Goal: Task Accomplishment & Management: Manage account settings

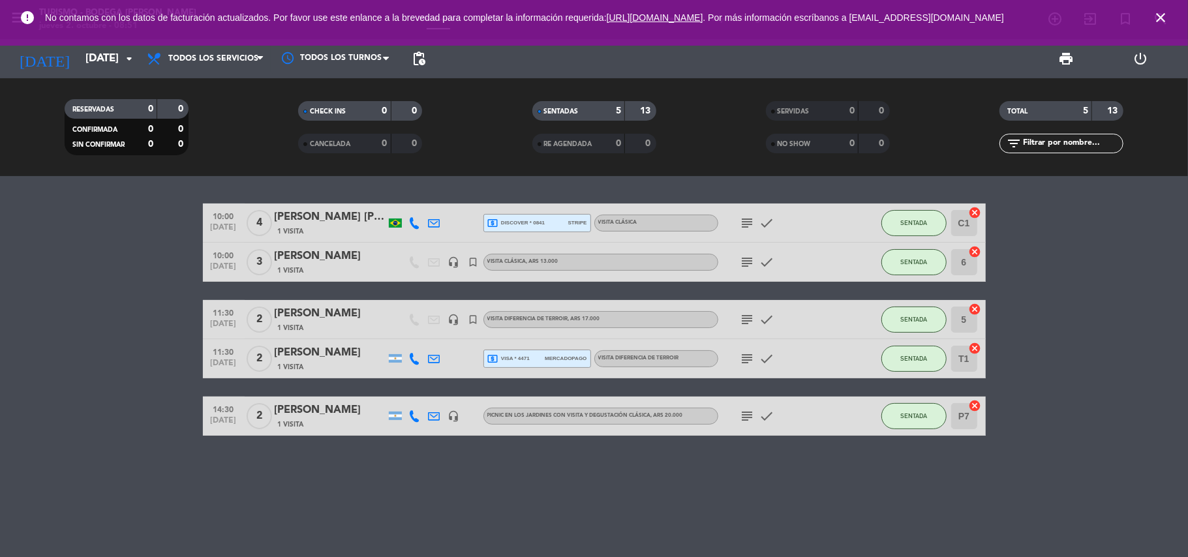
drag, startPoint x: 1159, startPoint y: 18, endPoint x: 1104, endPoint y: 42, distance: 59.6
click at [1156, 19] on icon "close" at bounding box center [1161, 18] width 16 height 16
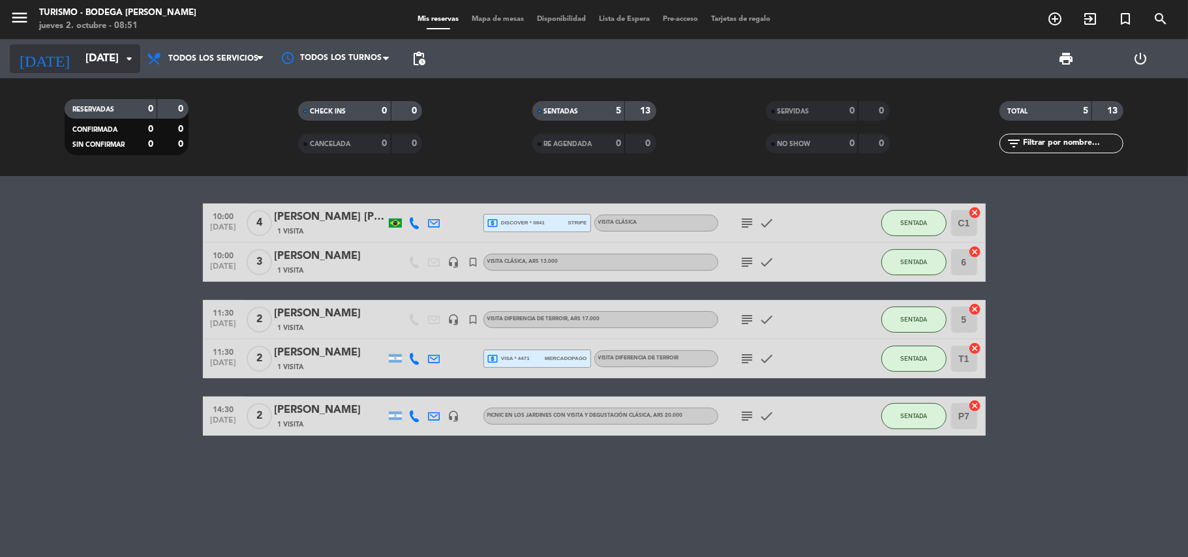
click at [99, 61] on input "[DATE]" at bounding box center [149, 58] width 141 height 25
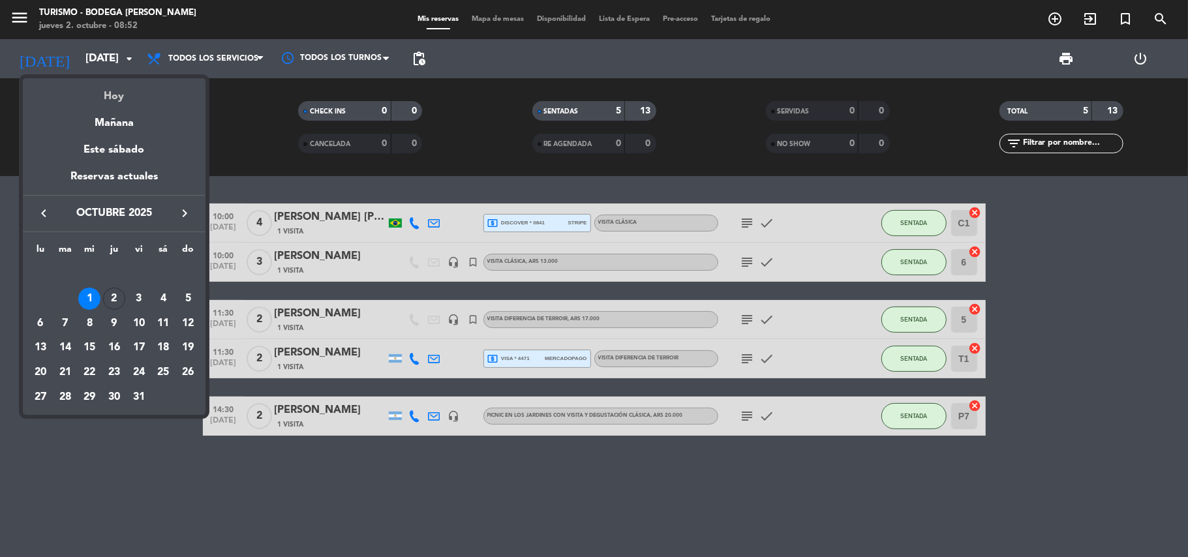
click at [110, 91] on div "Hoy" at bounding box center [114, 91] width 183 height 27
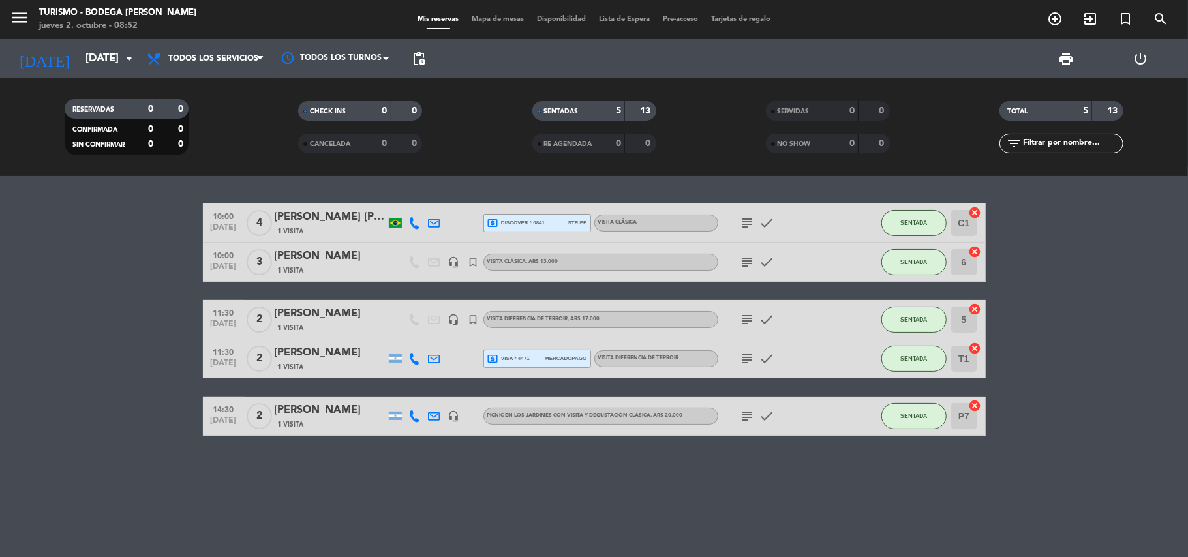
type input "[DEMOGRAPHIC_DATA][DATE]"
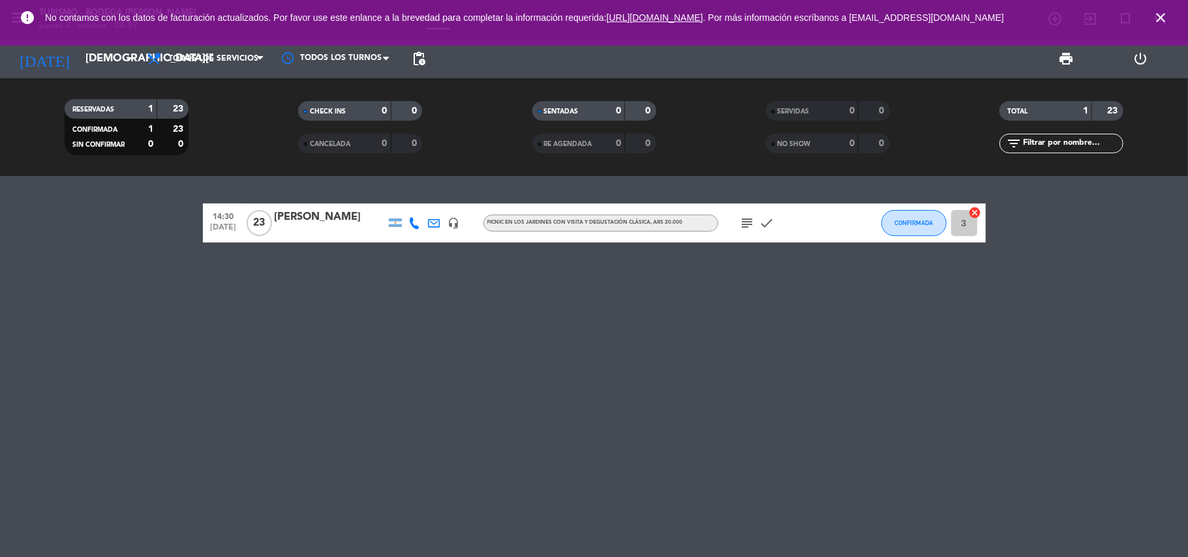
click at [1167, 12] on icon "close" at bounding box center [1161, 18] width 16 height 16
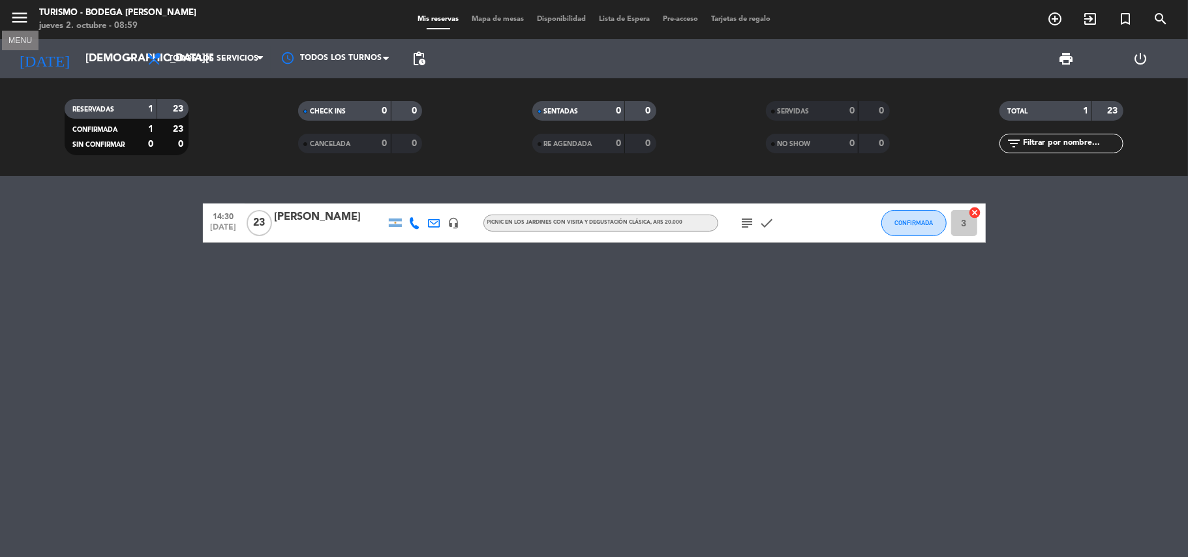
click at [24, 12] on icon "menu" at bounding box center [20, 18] width 20 height 20
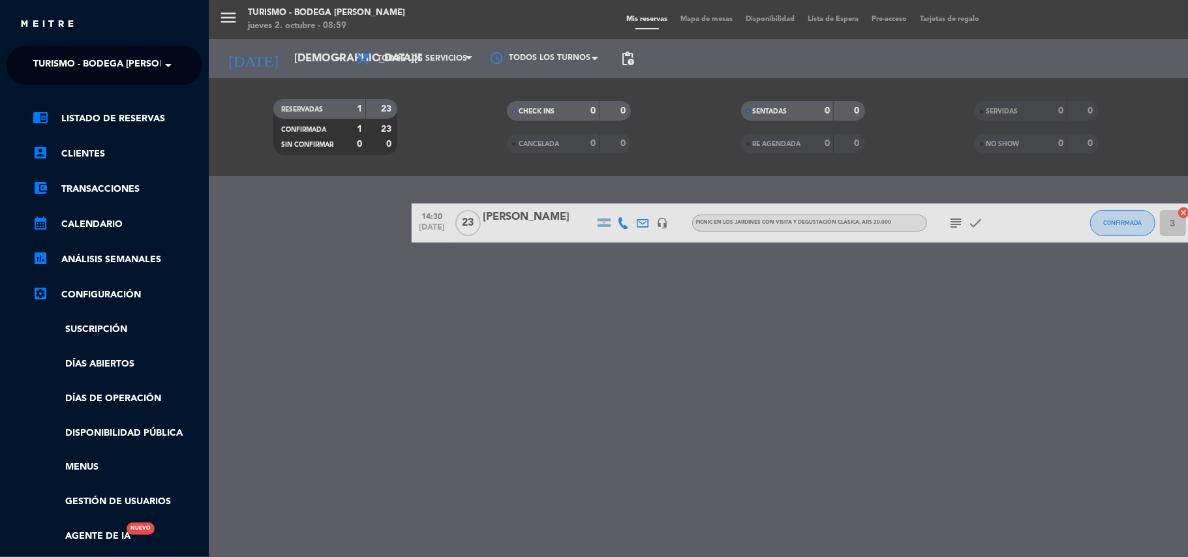
click at [84, 73] on span "Turismo - Bodega [PERSON_NAME]" at bounding box center [117, 65] width 168 height 27
click at [100, 97] on span "Restaurante y Eventos - Bodega [PERSON_NAME]" at bounding box center [137, 100] width 247 height 15
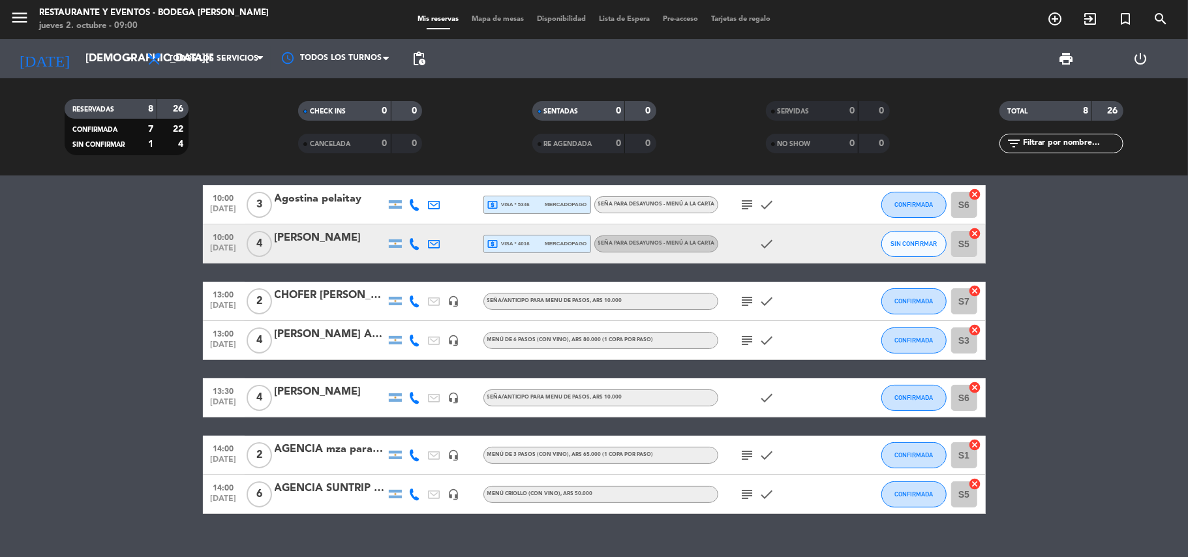
scroll to position [97, 0]
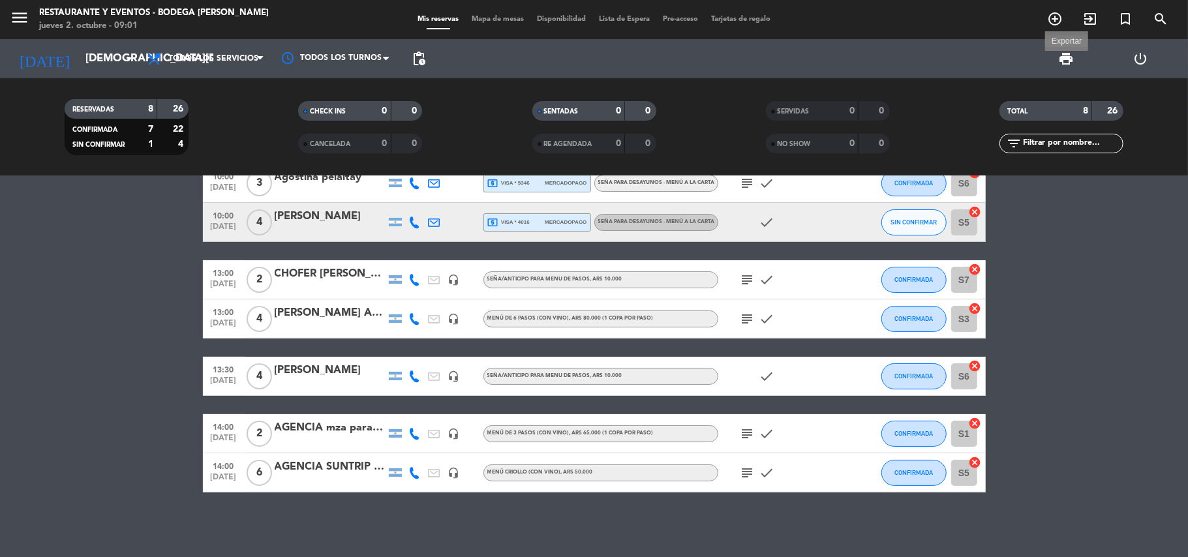
drag, startPoint x: 1066, startPoint y: 61, endPoint x: 1060, endPoint y: 63, distance: 6.8
click at [1060, 63] on span "print" at bounding box center [1066, 59] width 16 height 16
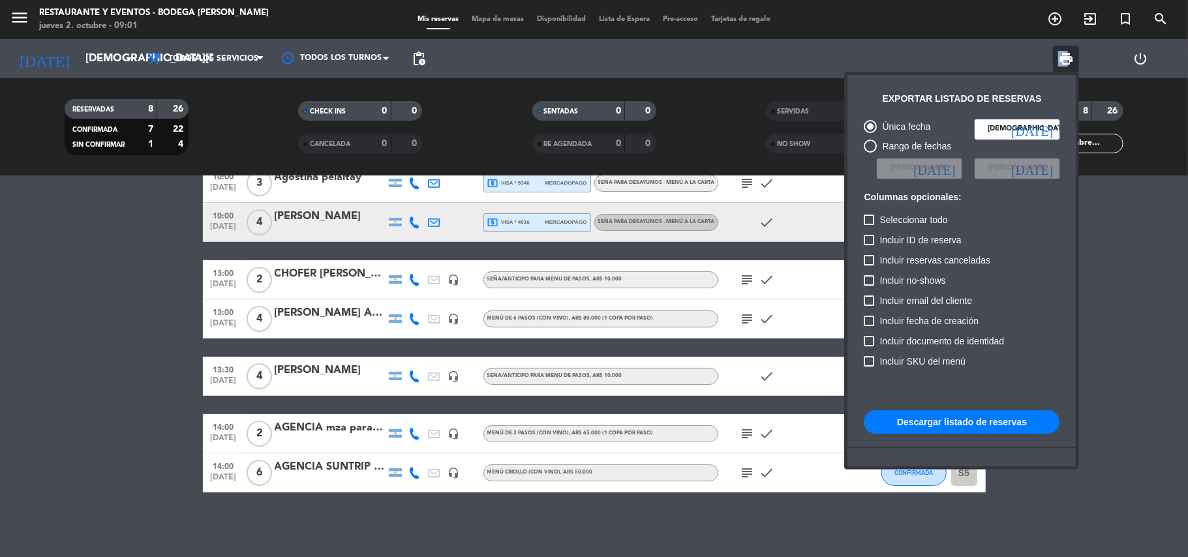
click at [917, 423] on button "Descargar listado de reservas" at bounding box center [962, 421] width 196 height 23
drag, startPoint x: 1134, startPoint y: 209, endPoint x: 1101, endPoint y: 136, distance: 79.4
click at [1126, 188] on div at bounding box center [594, 278] width 1188 height 557
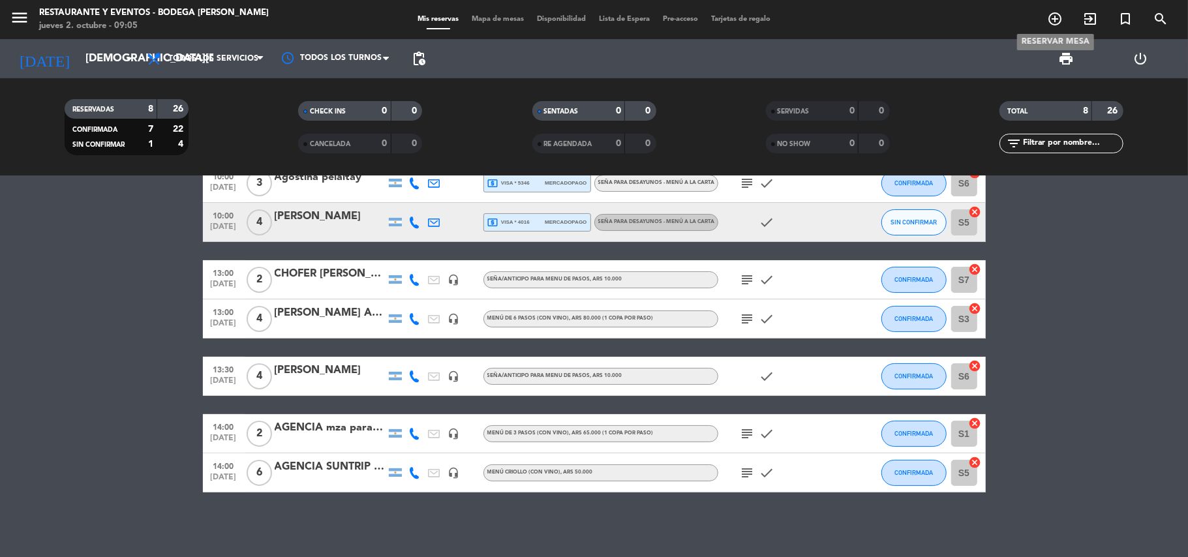
click at [1055, 21] on icon "add_circle_outline" at bounding box center [1055, 19] width 16 height 16
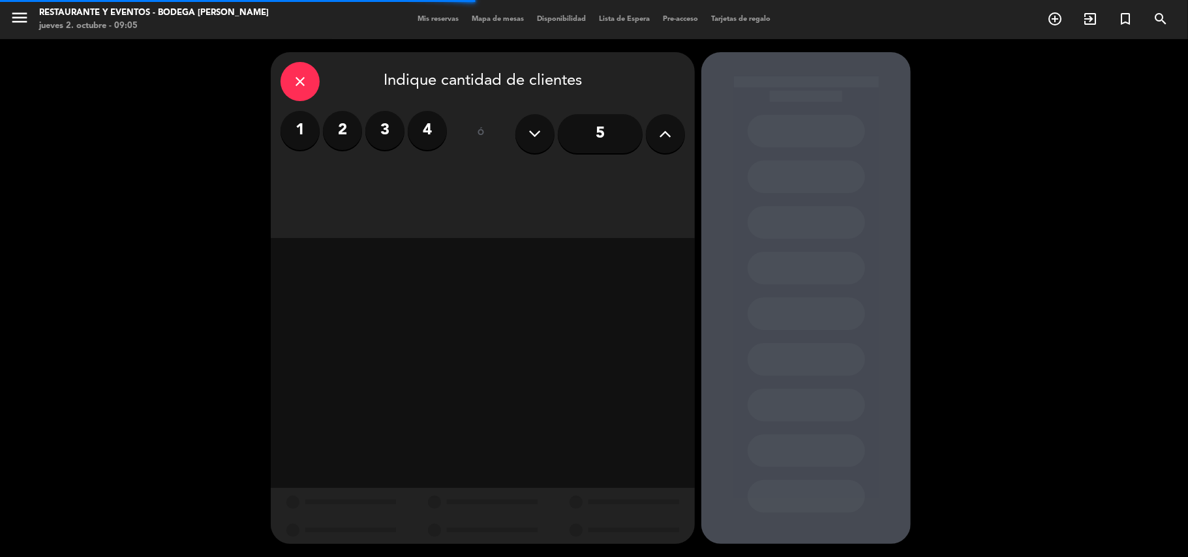
click at [348, 133] on label "2" at bounding box center [342, 130] width 39 height 39
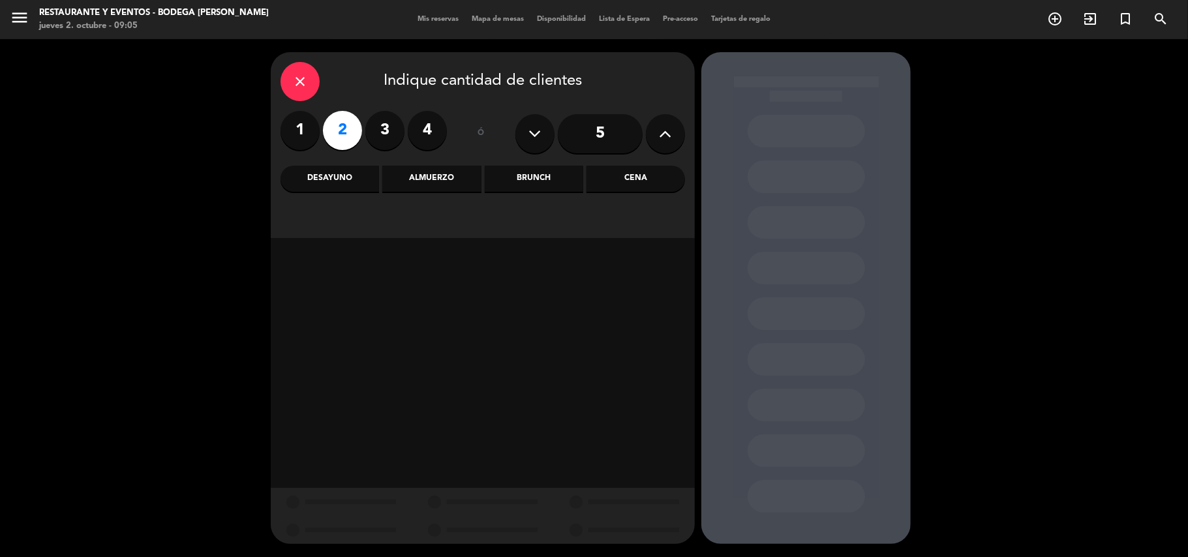
click at [428, 178] on div "Almuerzo" at bounding box center [431, 179] width 99 height 26
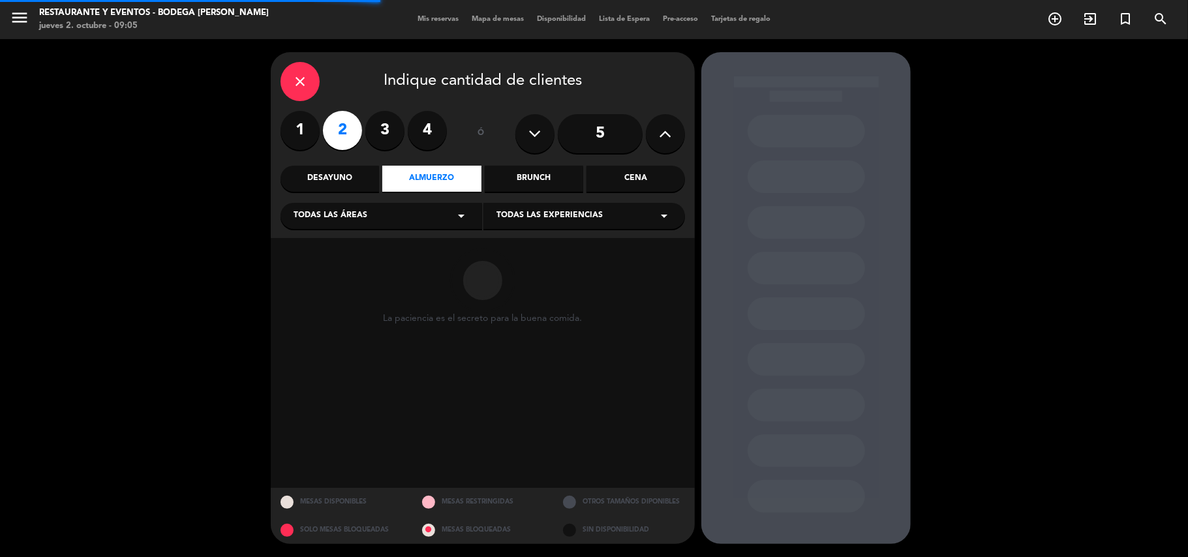
click at [534, 217] on span "Todas las experiencias" at bounding box center [549, 215] width 106 height 13
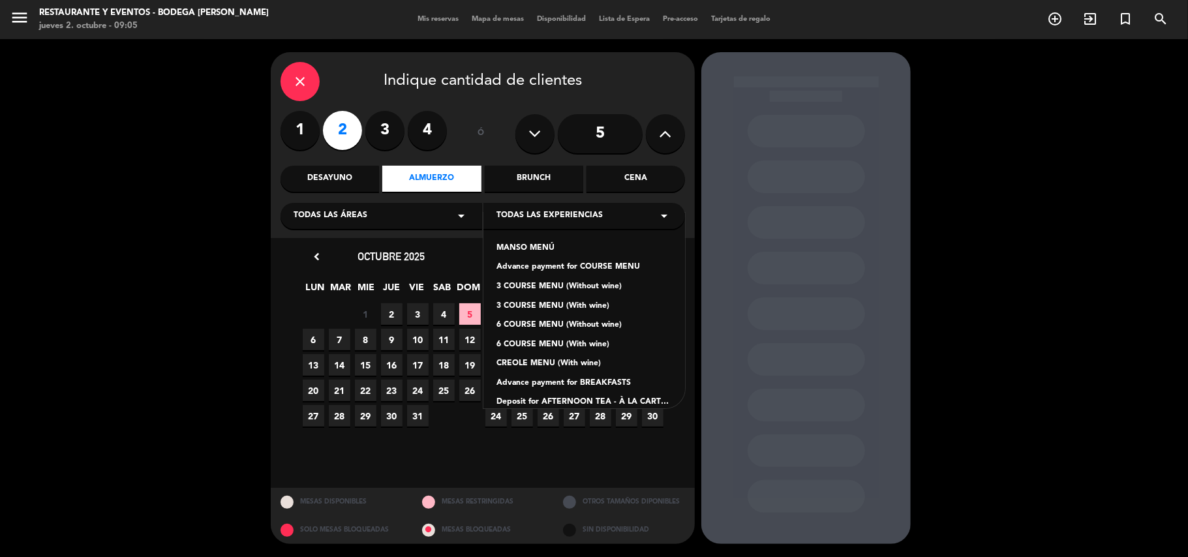
click at [552, 265] on div "Advance payment for COURSE MENU" at bounding box center [583, 267] width 175 height 13
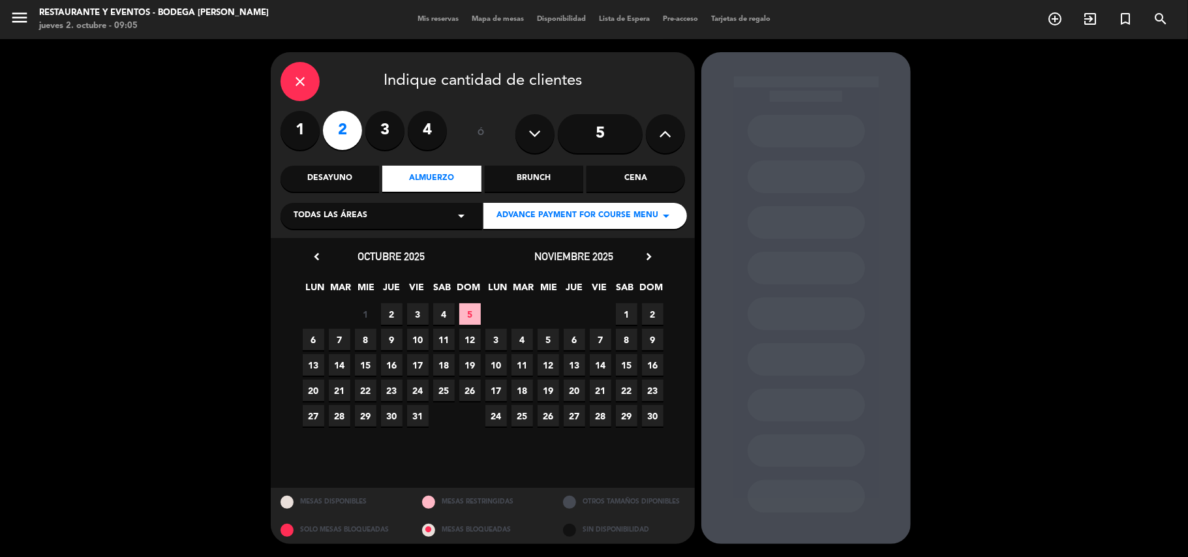
click at [395, 314] on span "2" at bounding box center [392, 314] width 22 height 22
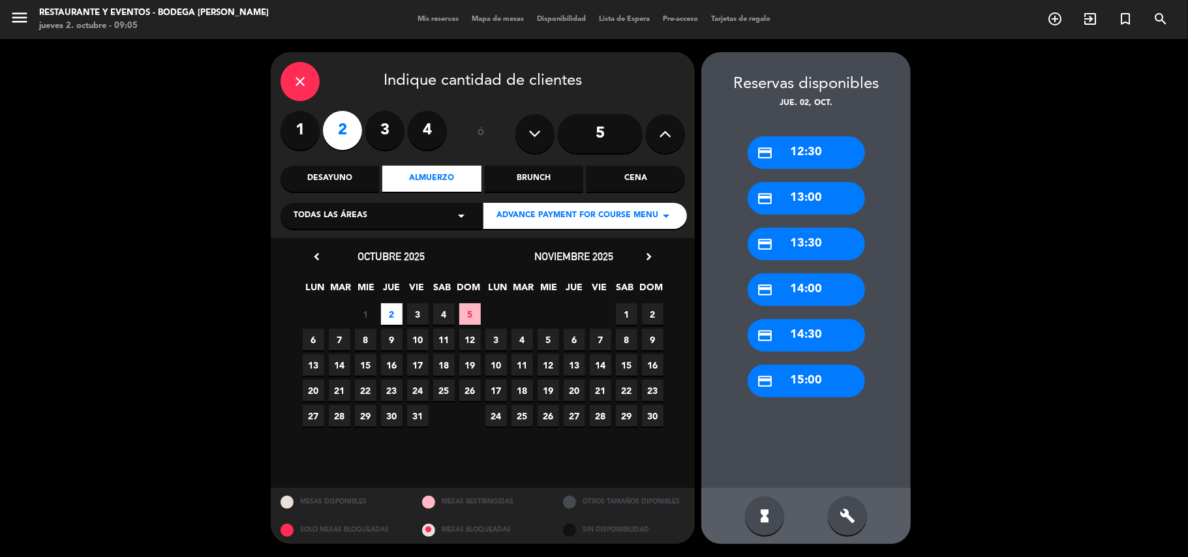
click at [804, 206] on div "credit_card 13:00" at bounding box center [806, 198] width 117 height 33
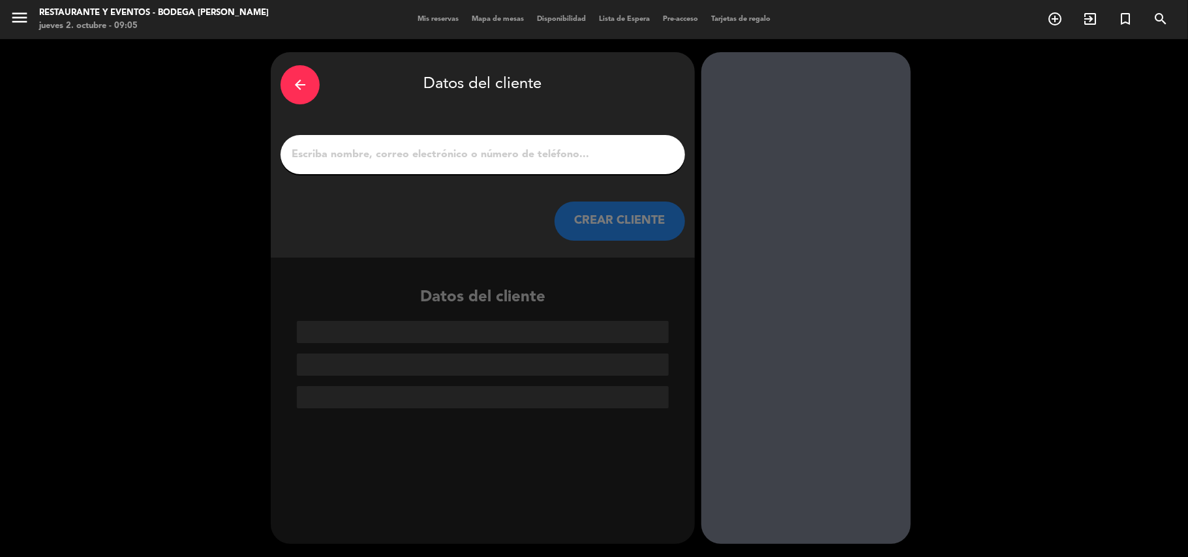
click at [568, 163] on input "1" at bounding box center [482, 154] width 385 height 18
paste input "[PERSON_NAME] [PERSON_NAME]"
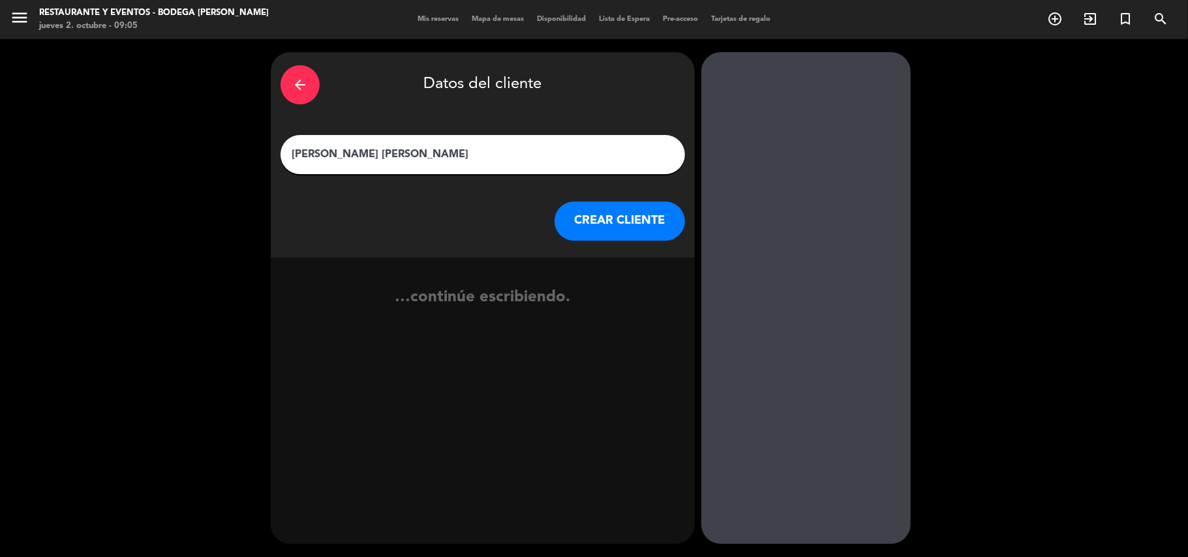
type input "[PERSON_NAME] [PERSON_NAME]"
click at [624, 221] on button "CREAR CLIENTE" at bounding box center [620, 221] width 130 height 39
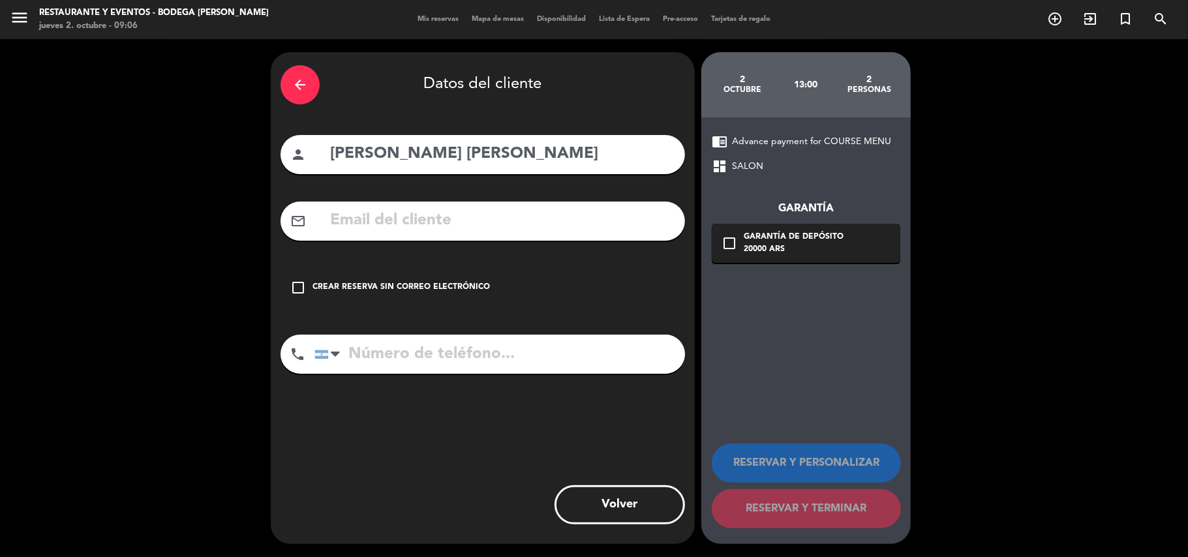
click at [461, 217] on input "text" at bounding box center [502, 220] width 346 height 27
paste input "[EMAIL_ADDRESS][DOMAIN_NAME]"
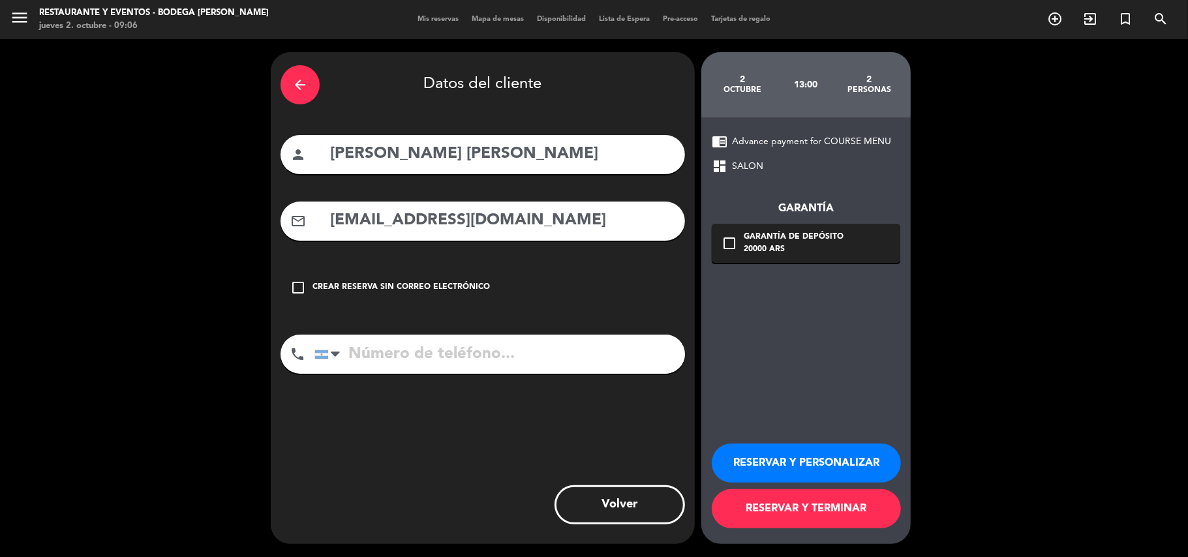
type input "[EMAIL_ADDRESS][DOMAIN_NAME]"
drag, startPoint x: 460, startPoint y: 350, endPoint x: 381, endPoint y: 207, distance: 162.7
click at [460, 348] on input "tel" at bounding box center [499, 354] width 371 height 39
paste input "[PHONE_NUMBER]"
type input "[PHONE_NUMBER]"
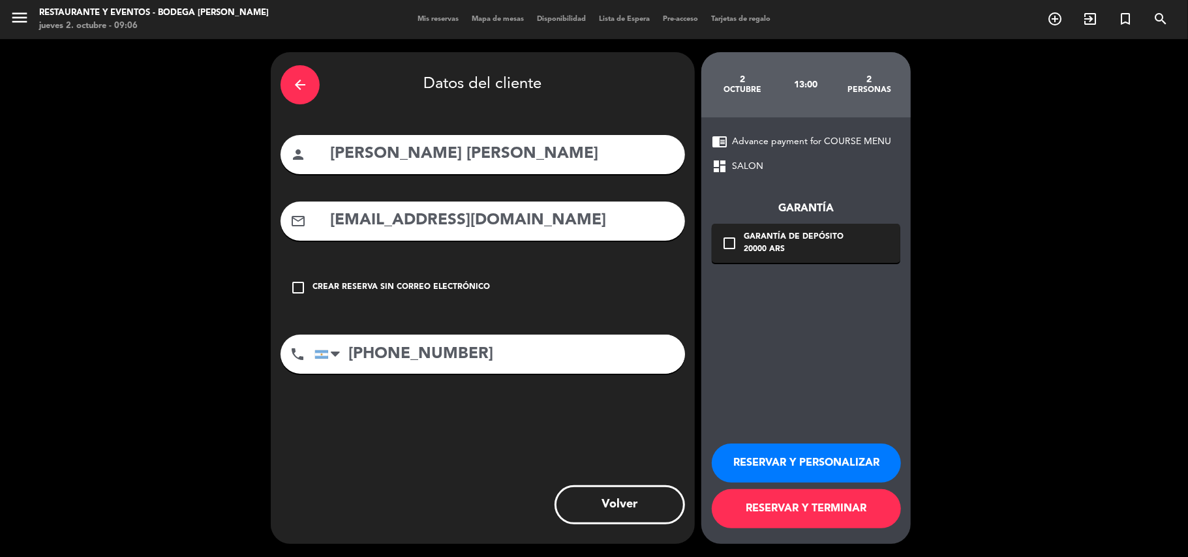
click at [784, 450] on button "RESERVAR Y PERSONALIZAR" at bounding box center [806, 463] width 189 height 39
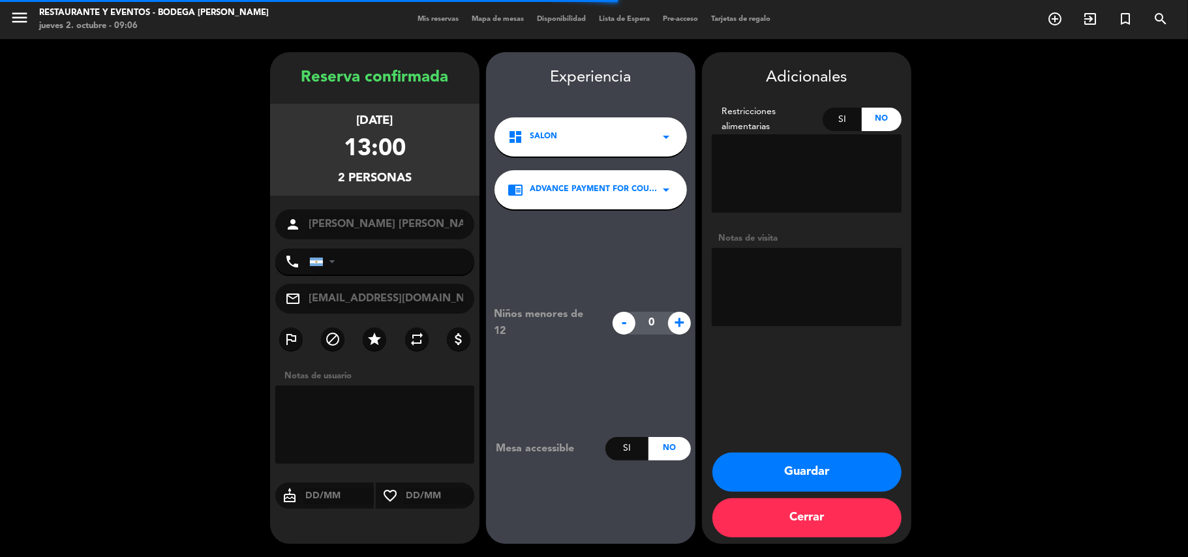
type input "[PHONE_NUMBER]"
click at [779, 280] on textarea at bounding box center [807, 287] width 190 height 78
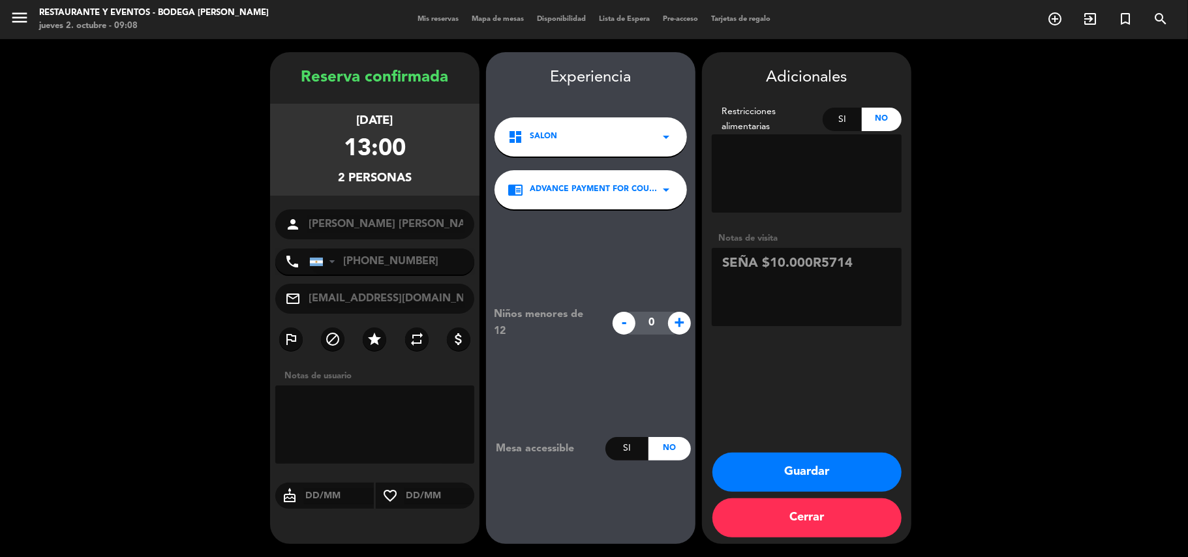
type textarea "SEÑA $10.000R5714"
click at [812, 474] on button "Guardar" at bounding box center [806, 472] width 189 height 39
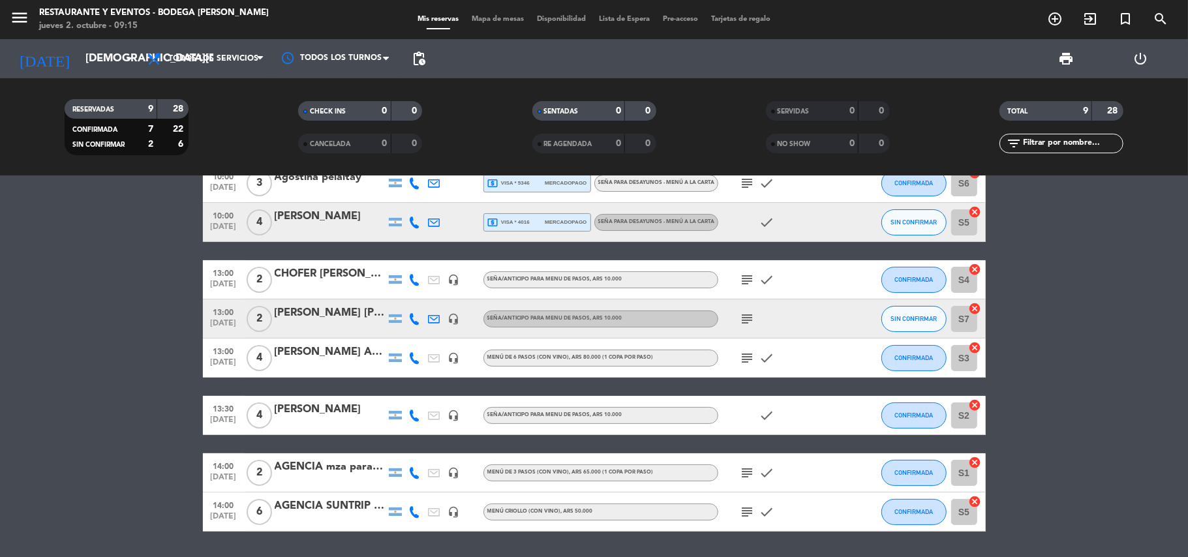
scroll to position [136, 0]
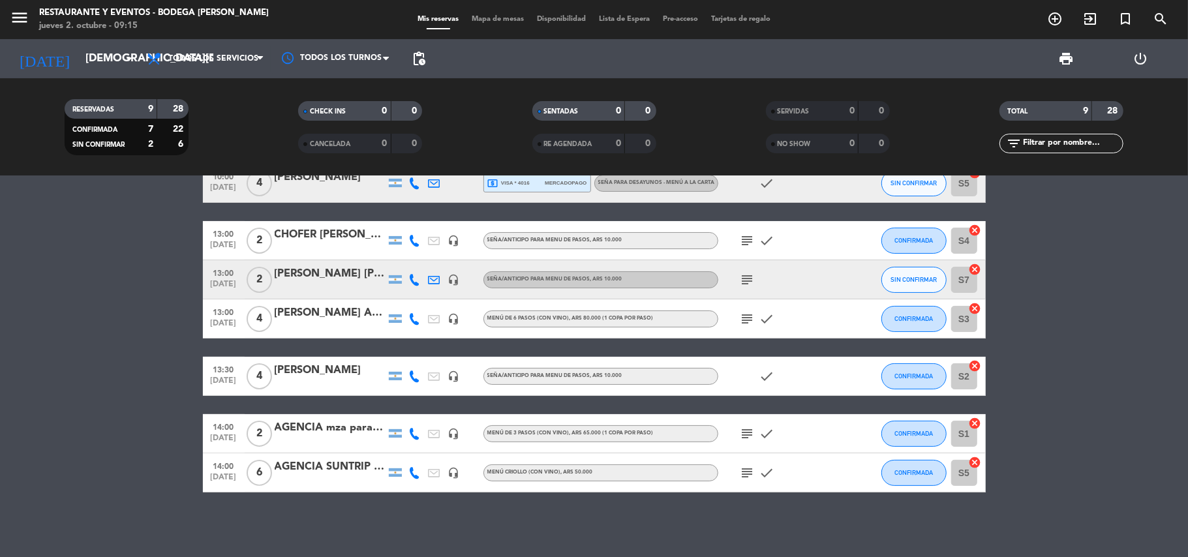
click at [340, 426] on div "AGENCIA mza para brasileros | [PERSON_NAME]" at bounding box center [330, 428] width 111 height 17
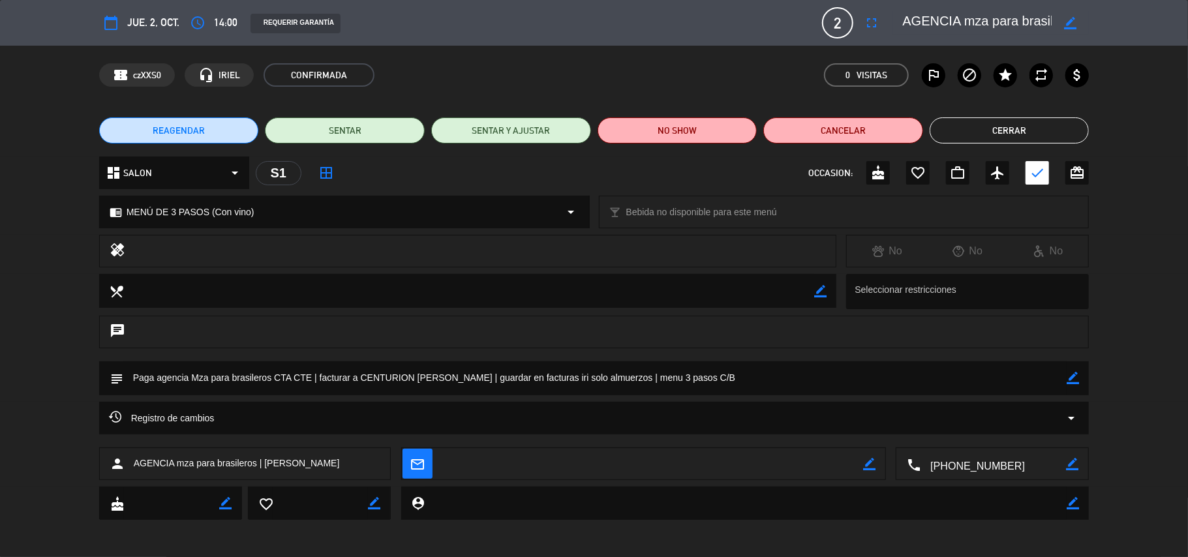
scroll to position [1, 0]
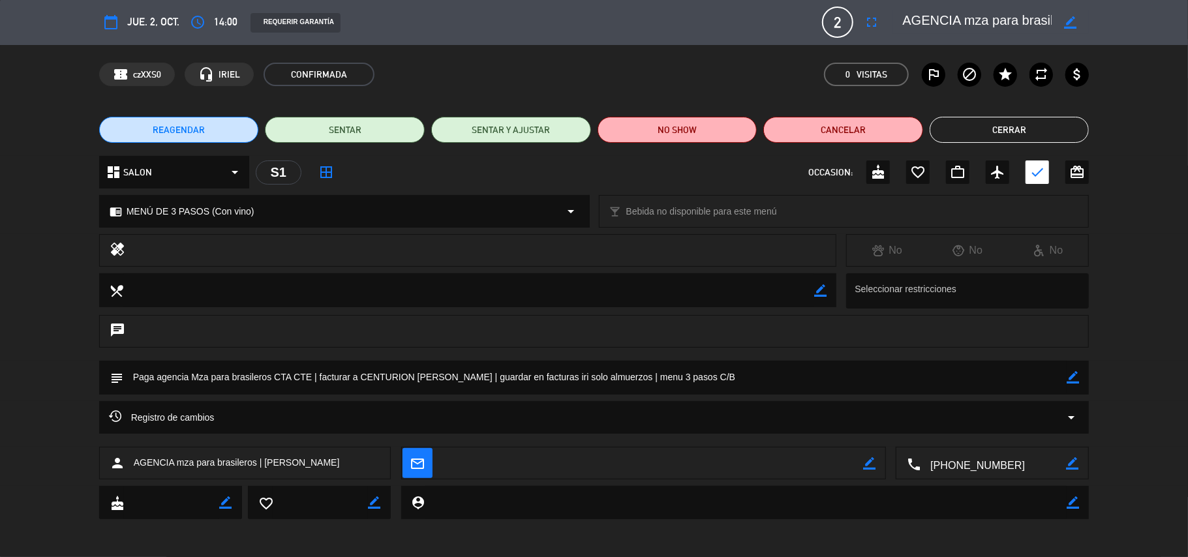
click at [1071, 379] on icon "border_color" at bounding box center [1073, 377] width 12 height 12
click at [805, 386] on textarea at bounding box center [595, 377] width 944 height 33
type textarea "Paga agencia Mza para brasileros CTA CTE | facturar a CENTURION [PERSON_NAME] |…"
click at [1073, 373] on icon at bounding box center [1073, 377] width 12 height 12
click at [985, 130] on button "Cerrar" at bounding box center [1010, 130] width 160 height 26
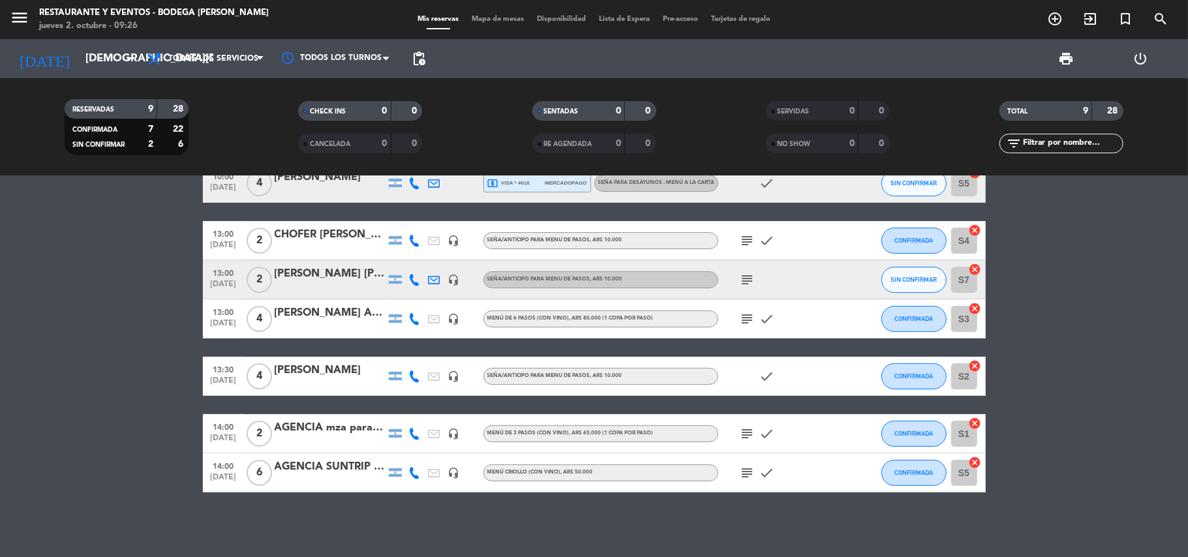
click at [344, 437] on div at bounding box center [330, 442] width 111 height 10
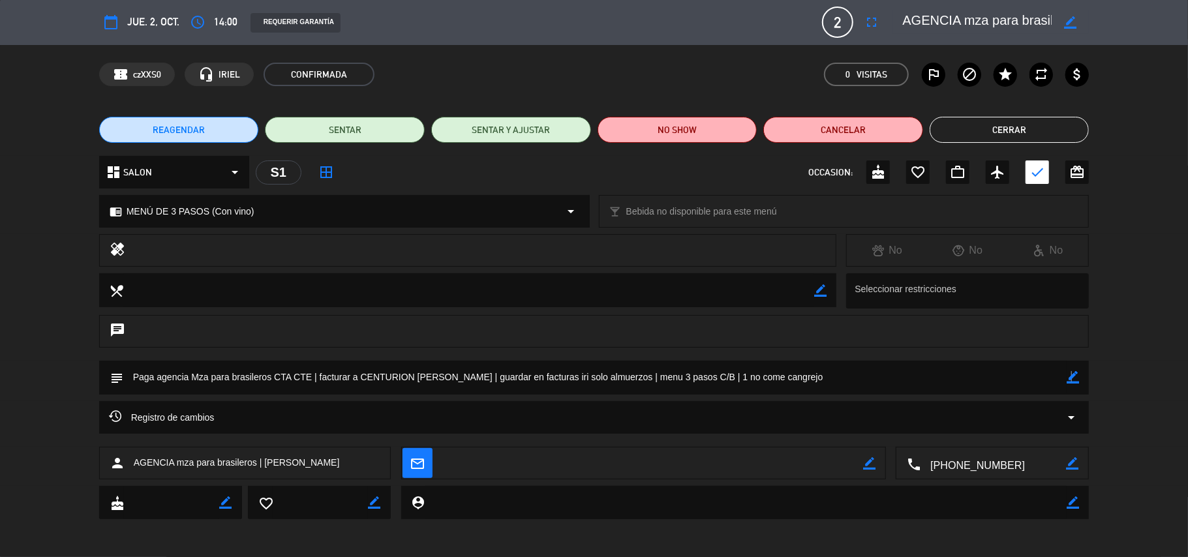
click at [1071, 376] on icon "border_color" at bounding box center [1073, 377] width 12 height 12
drag, startPoint x: 313, startPoint y: 381, endPoint x: 130, endPoint y: 367, distance: 183.2
click at [130, 367] on textarea at bounding box center [595, 377] width 944 height 33
type textarea "Pagado transferencia $110.500 | facturar a CENTURION [PERSON_NAME] | guardar en…"
click at [1073, 374] on icon at bounding box center [1073, 377] width 12 height 12
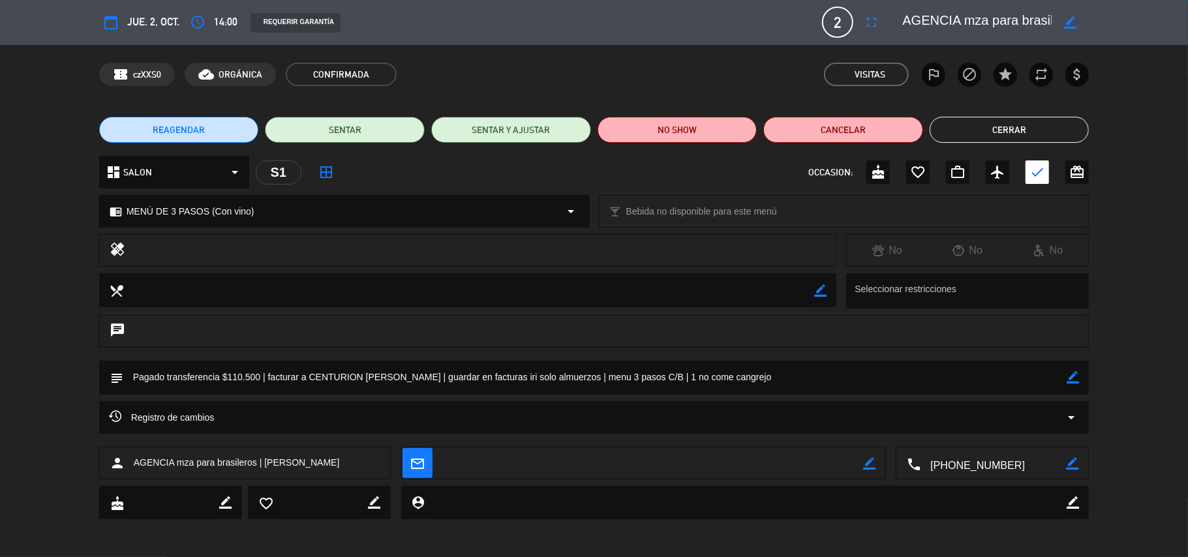
click at [1010, 128] on button "Cerrar" at bounding box center [1010, 130] width 160 height 26
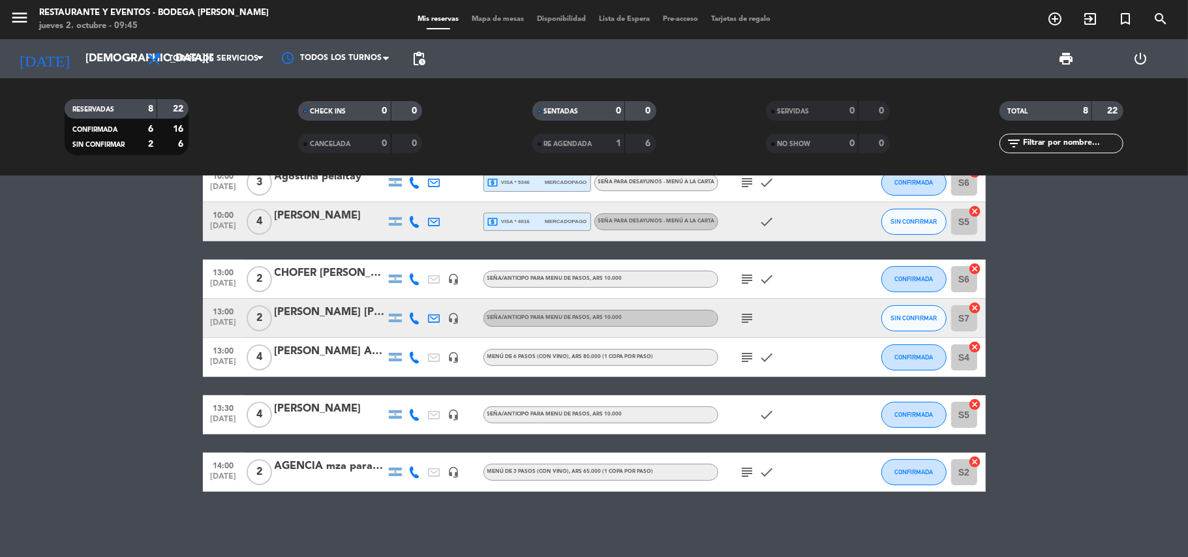
scroll to position [97, 0]
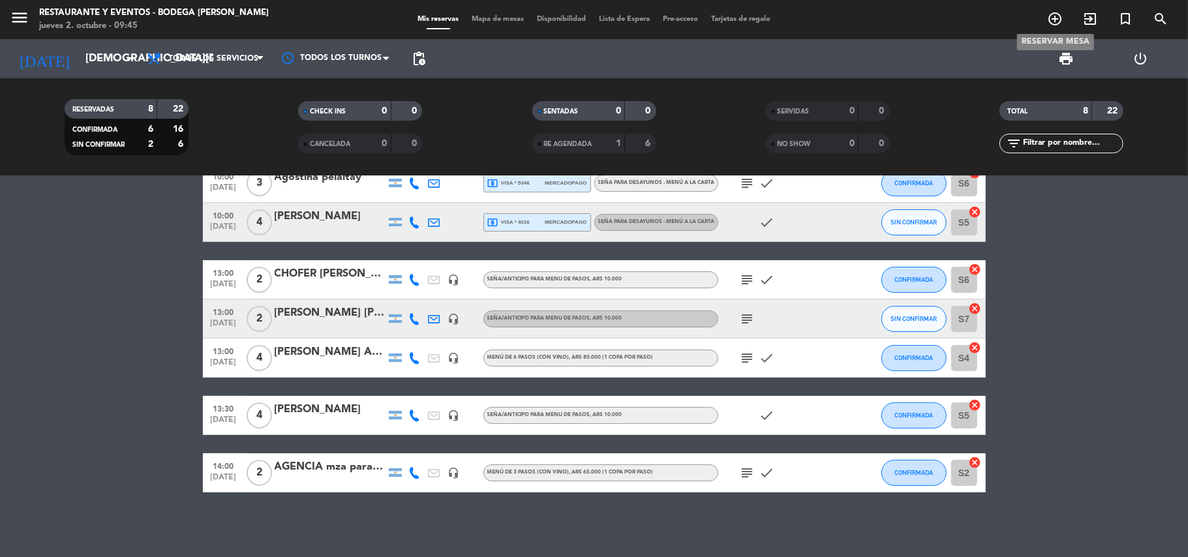
click at [1058, 17] on icon "add_circle_outline" at bounding box center [1055, 19] width 16 height 16
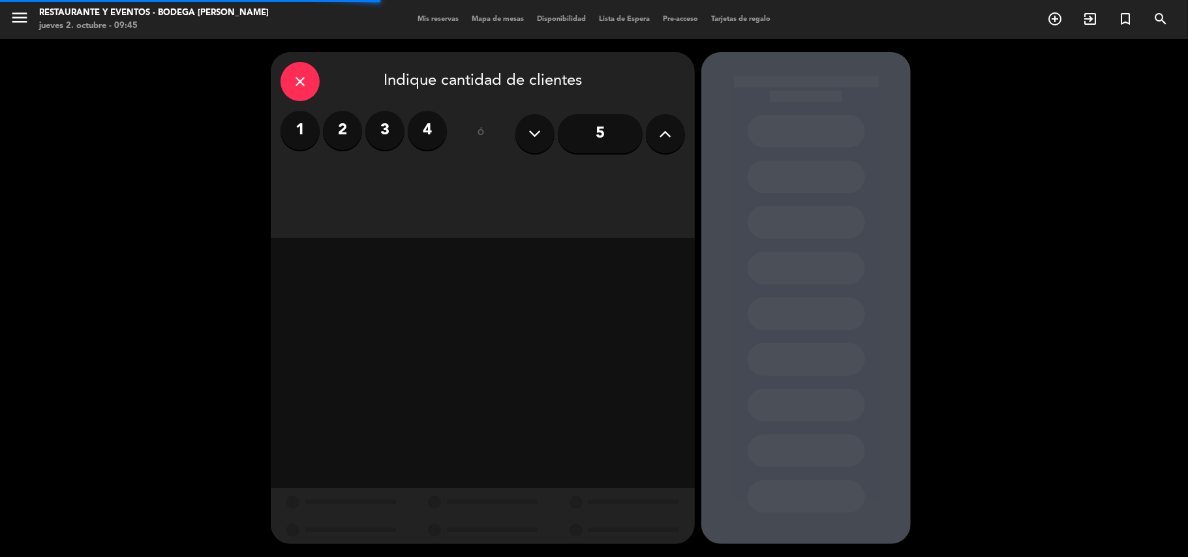
click at [350, 120] on label "2" at bounding box center [342, 130] width 39 height 39
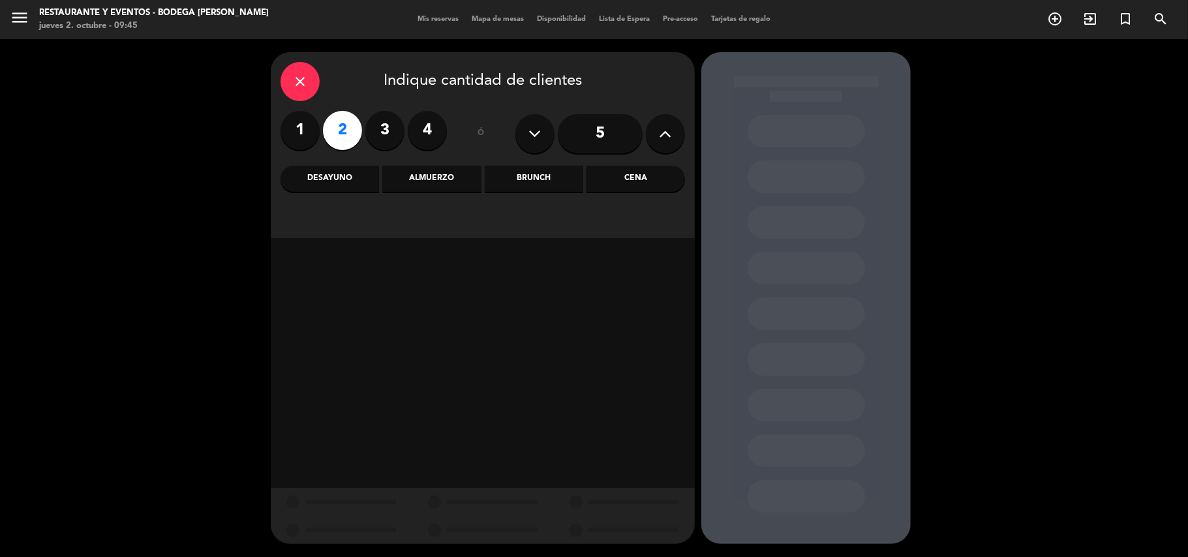
click at [460, 177] on div "Almuerzo" at bounding box center [431, 179] width 99 height 26
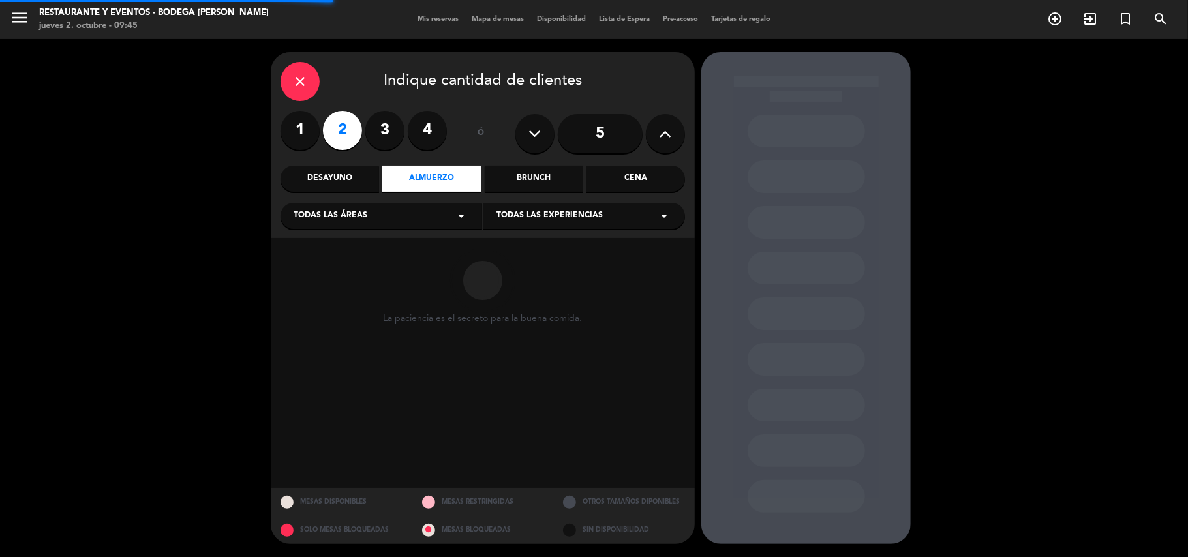
click at [526, 212] on span "Todas las experiencias" at bounding box center [549, 215] width 106 height 13
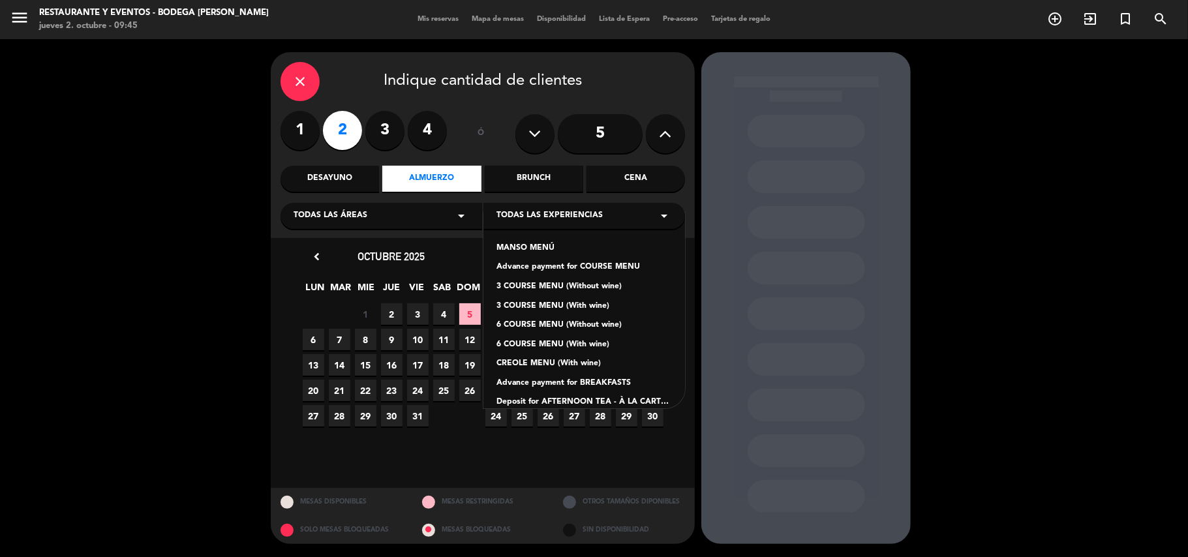
click at [538, 262] on div "Advance payment for COURSE MENU" at bounding box center [583, 267] width 175 height 13
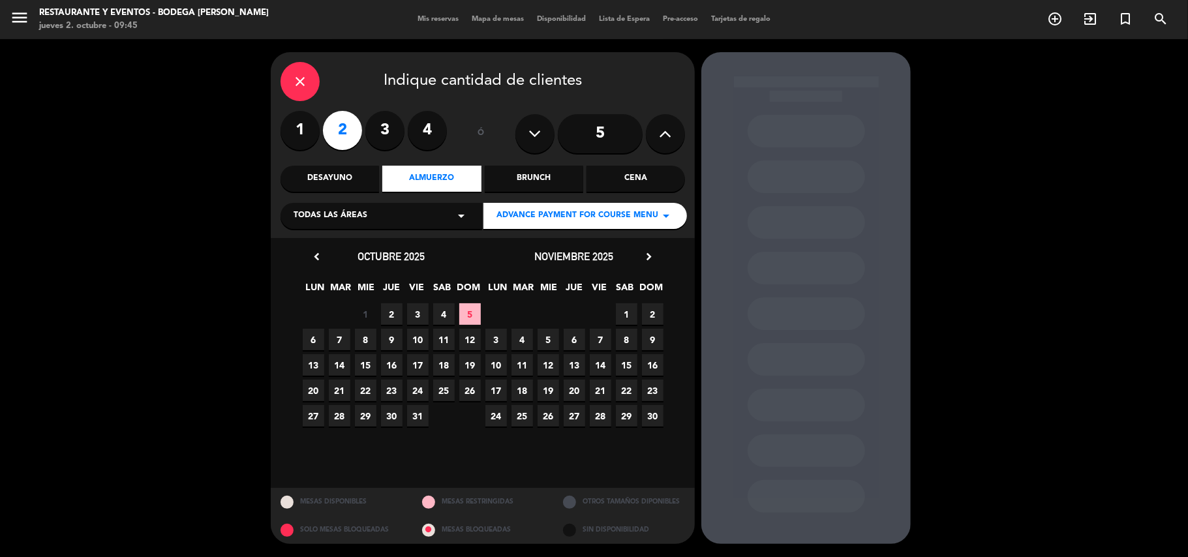
click at [441, 311] on span "4" at bounding box center [444, 314] width 22 height 22
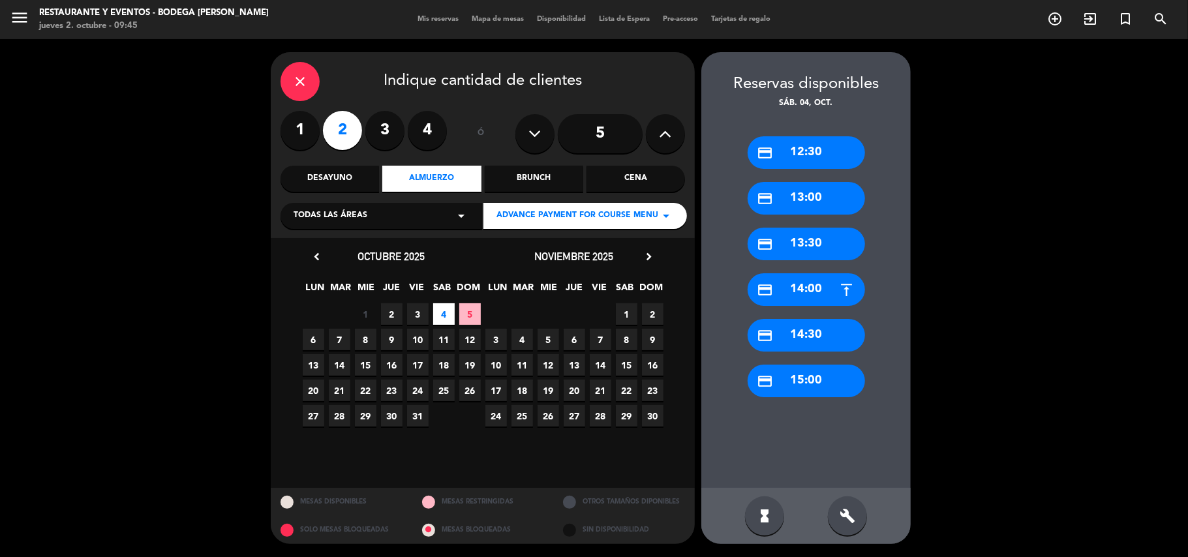
click at [788, 244] on div "credit_card 13:30" at bounding box center [806, 244] width 117 height 33
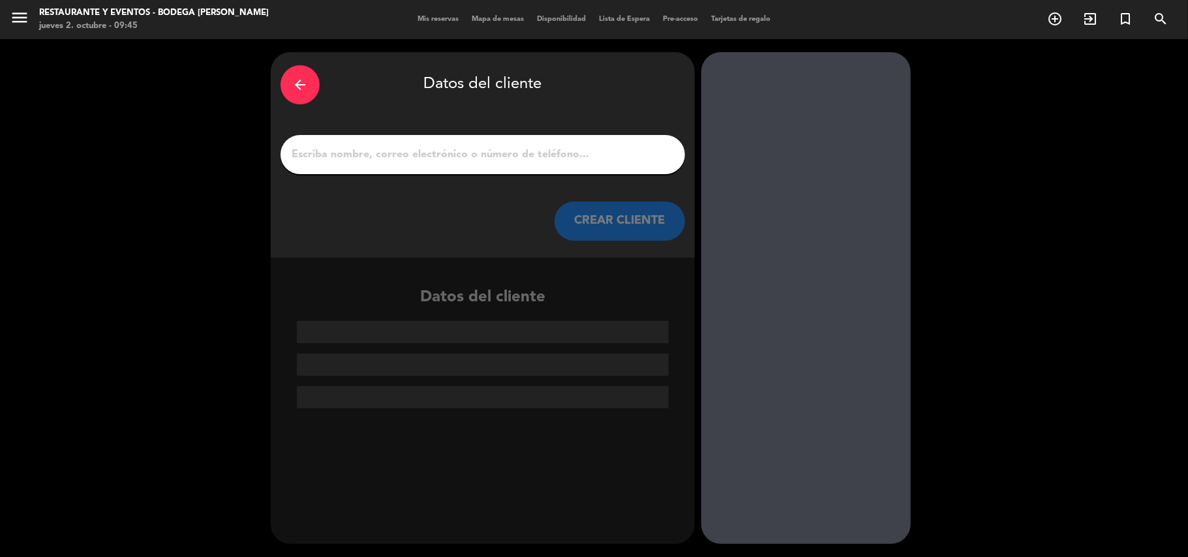
click at [462, 154] on input "1" at bounding box center [482, 154] width 385 height 18
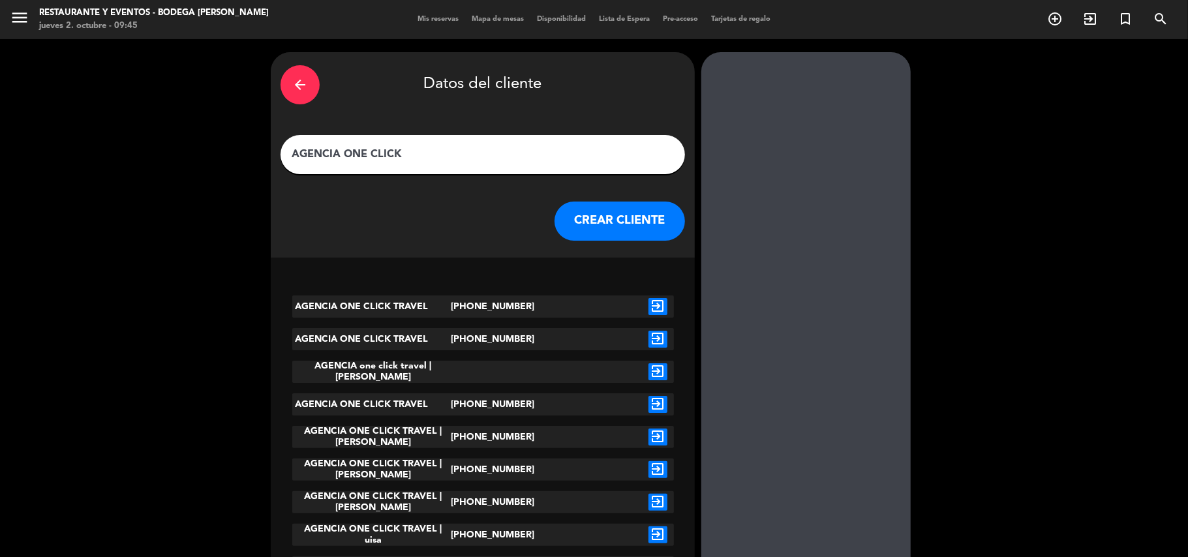
type input "AGENCIA ONE CLICK"
click at [655, 538] on icon "exit_to_app" at bounding box center [657, 534] width 19 height 17
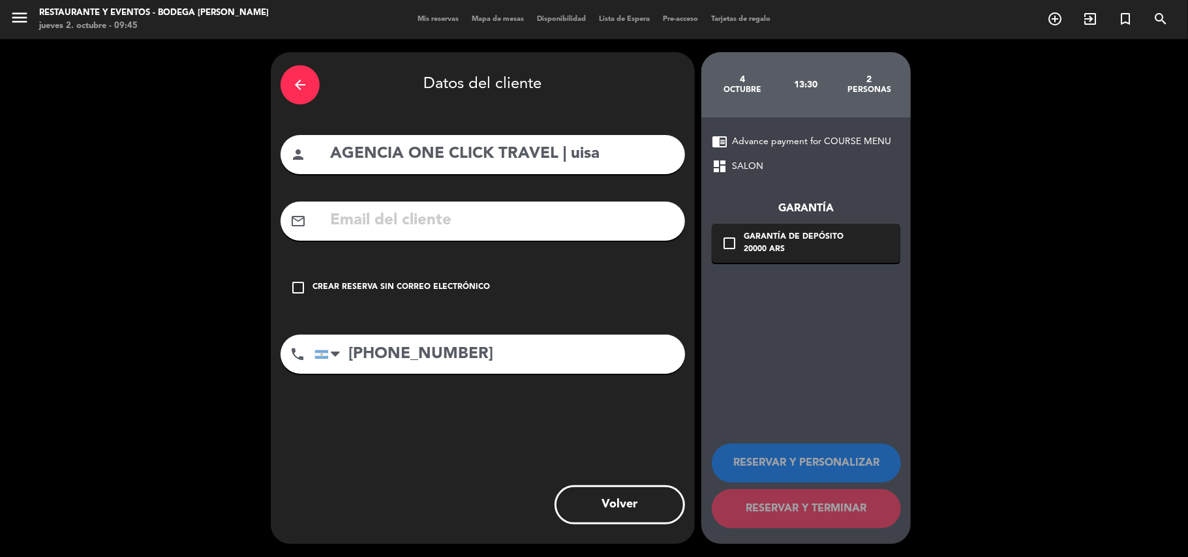
drag, startPoint x: 599, startPoint y: 149, endPoint x: 572, endPoint y: 144, distance: 27.8
click at [572, 144] on input "AGENCIA ONE CLICK TRAVEL | uisa" at bounding box center [502, 154] width 346 height 27
paste input "[PERSON_NAME]"
type input "AGENCIA ONE CLICK TRAVEL | [PERSON_NAME]"
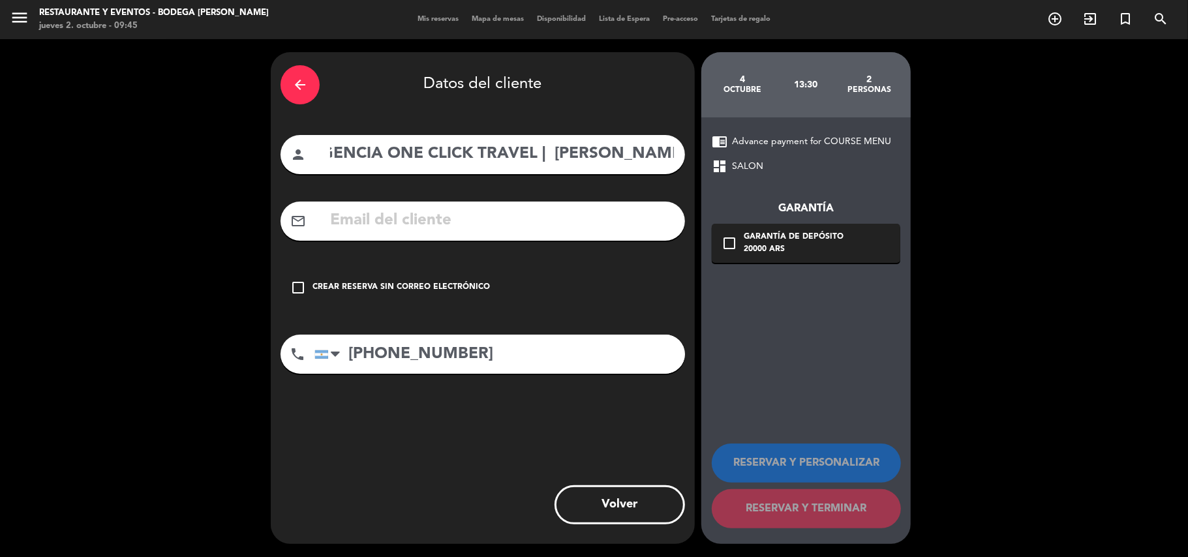
drag, startPoint x: 299, startPoint y: 284, endPoint x: 316, endPoint y: 284, distance: 17.0
click at [301, 284] on icon "check_box_outline_blank" at bounding box center [298, 288] width 16 height 16
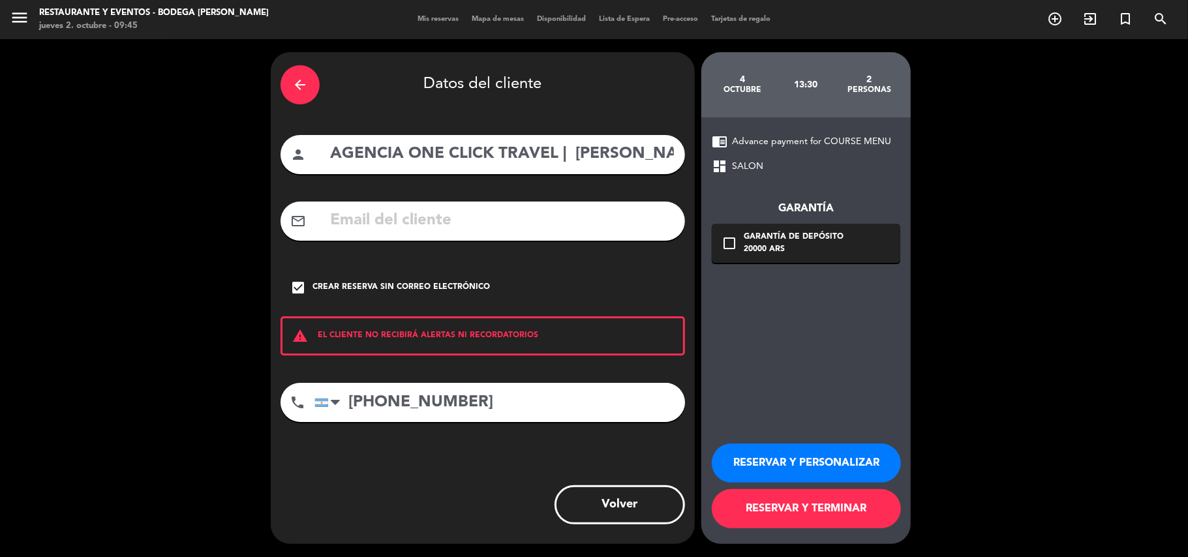
click at [780, 449] on button "RESERVAR Y PERSONALIZAR" at bounding box center [806, 463] width 189 height 39
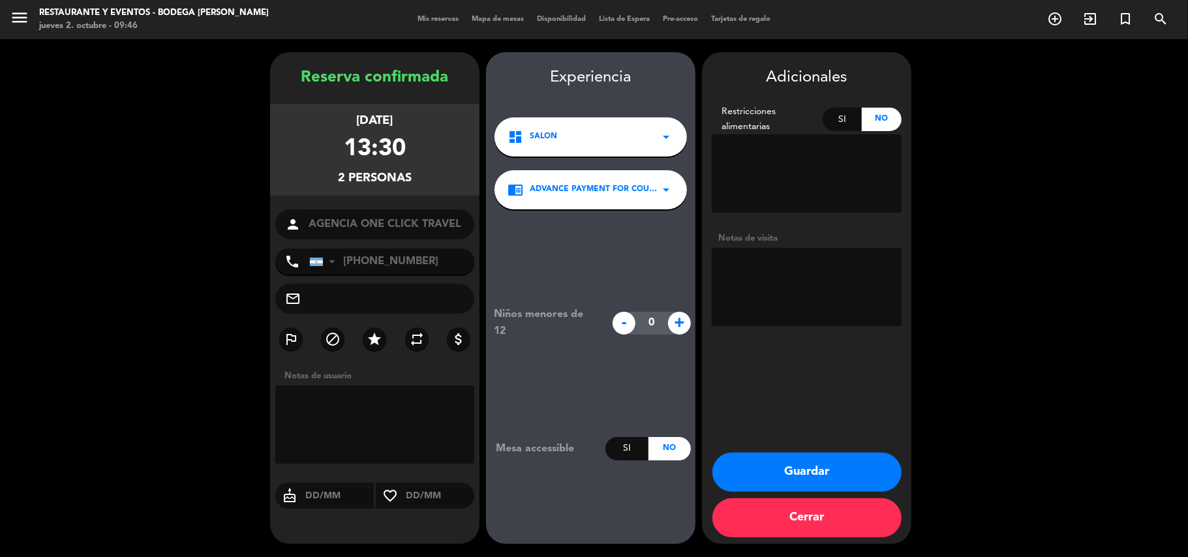
click at [741, 275] on textarea at bounding box center [807, 287] width 190 height 78
type textarea "f"
type textarea "F"
paste textarea "[PERSON_NAME]"
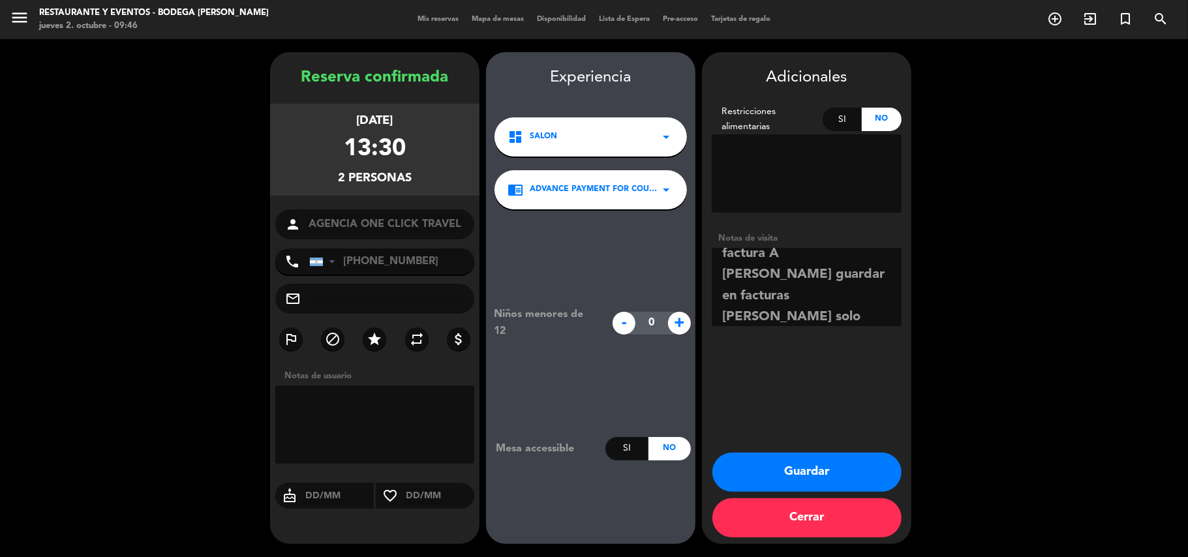
type textarea "Paga agencia cta cte factura A [PERSON_NAME] guardar en facturas [PERSON_NAME] …"
click at [849, 468] on button "Guardar" at bounding box center [806, 472] width 189 height 39
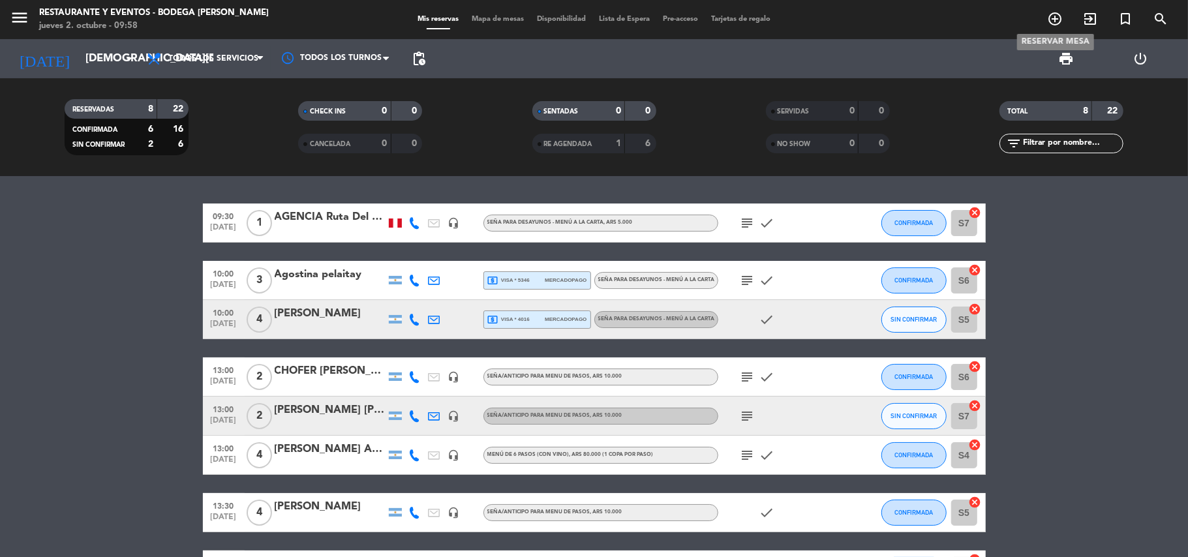
click at [1052, 22] on icon "add_circle_outline" at bounding box center [1055, 19] width 16 height 16
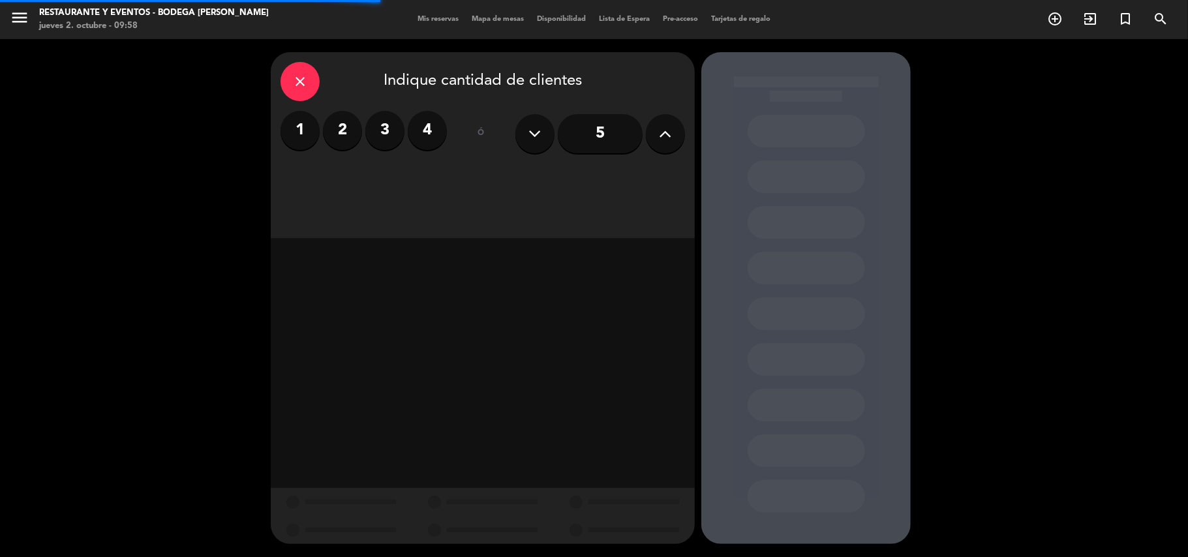
click at [311, 81] on div "close" at bounding box center [300, 81] width 39 height 39
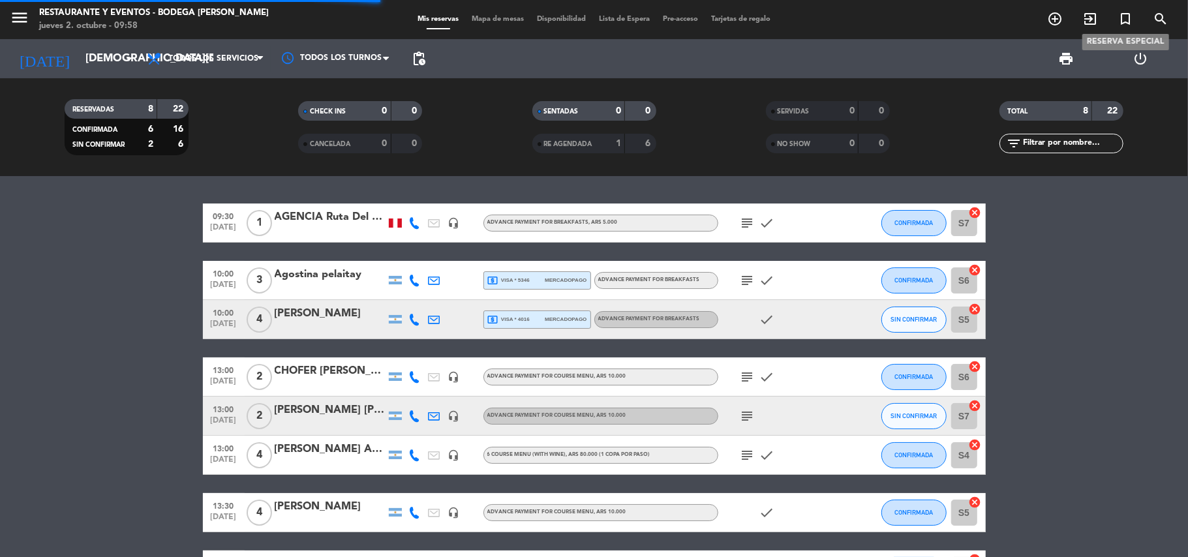
click at [1131, 27] on icon "turned_in_not" at bounding box center [1126, 19] width 16 height 16
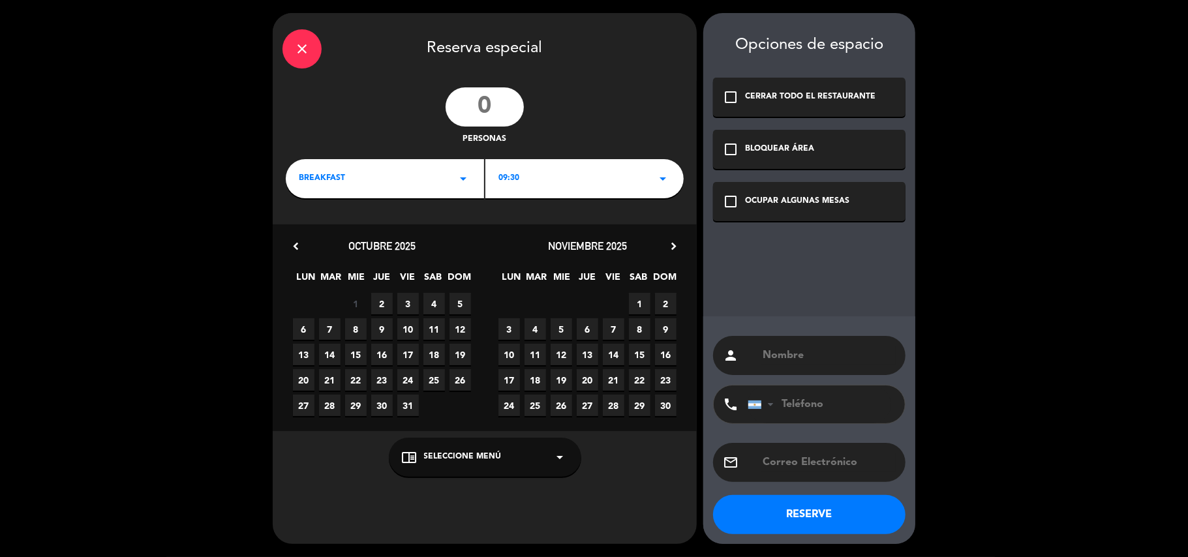
click at [480, 111] on input "number" at bounding box center [485, 106] width 78 height 39
type input "30"
click at [420, 183] on div "BREAKFAST arrow_drop_down" at bounding box center [385, 178] width 198 height 39
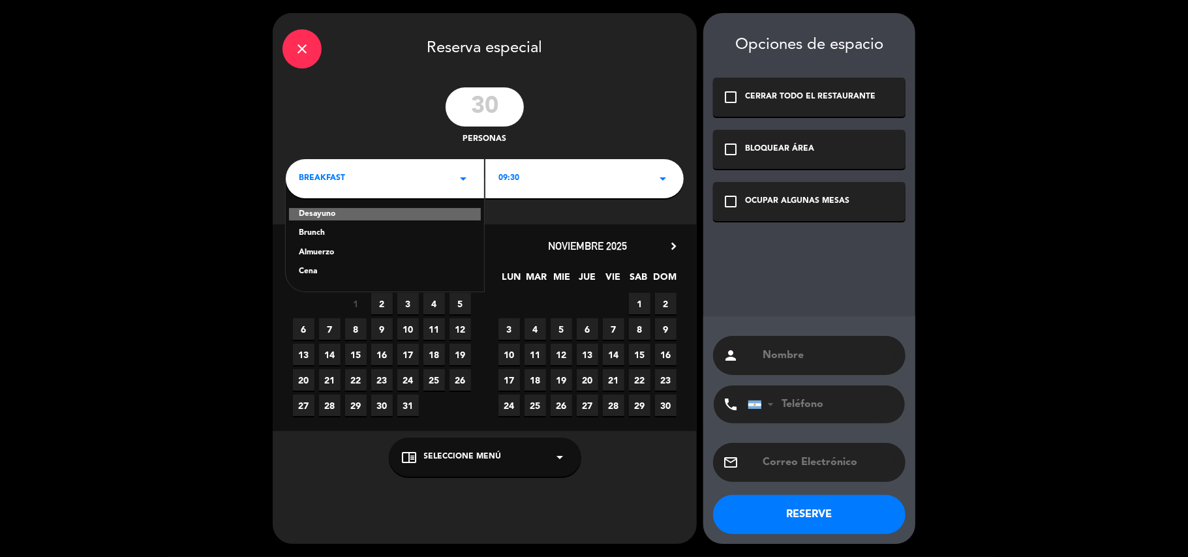
click at [335, 249] on div "Almuerzo" at bounding box center [385, 253] width 172 height 13
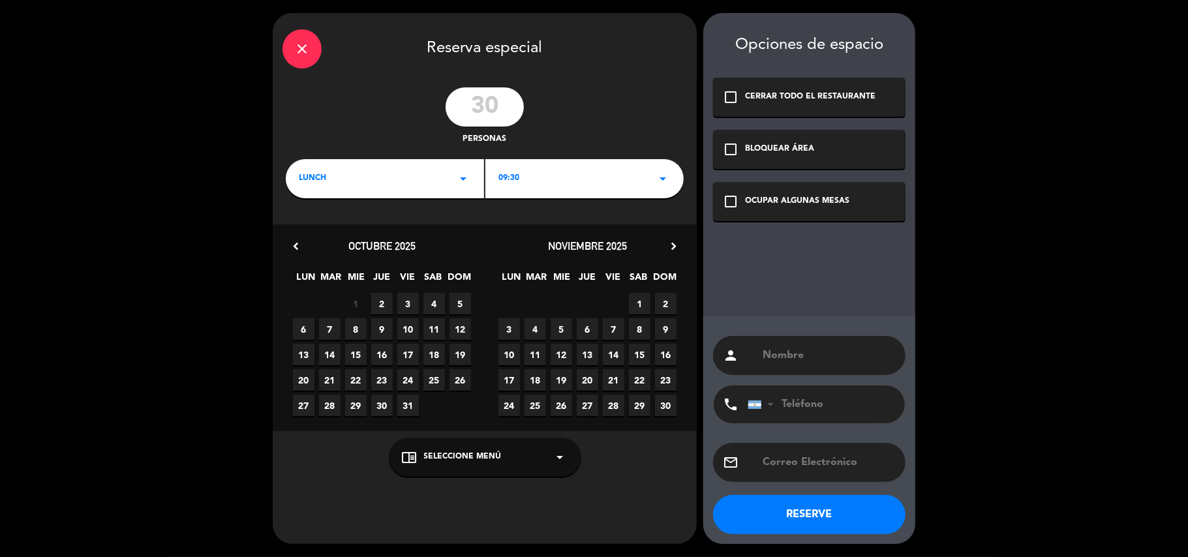
click at [554, 184] on div "09:30 arrow_drop_down" at bounding box center [584, 178] width 198 height 39
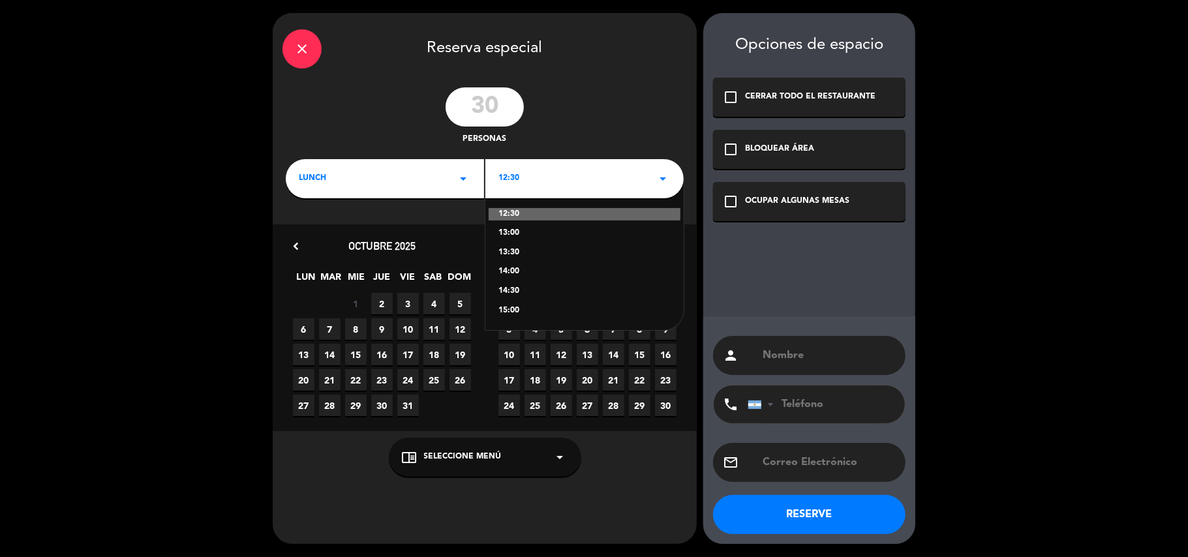
click at [514, 236] on div "13:00" at bounding box center [584, 233] width 172 height 13
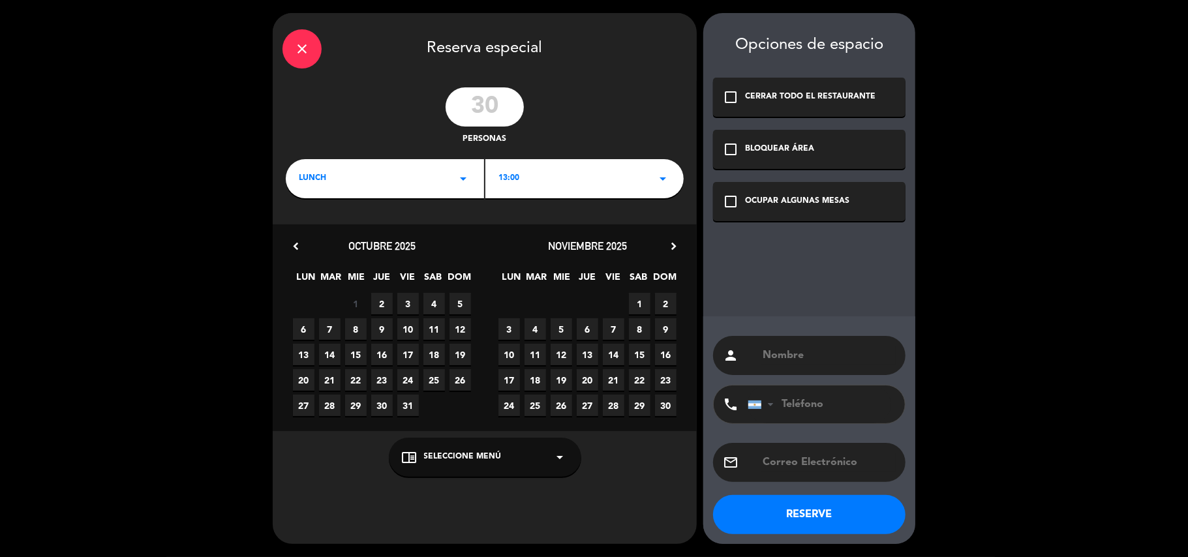
click at [528, 185] on div "13:00 arrow_drop_down" at bounding box center [584, 178] width 198 height 39
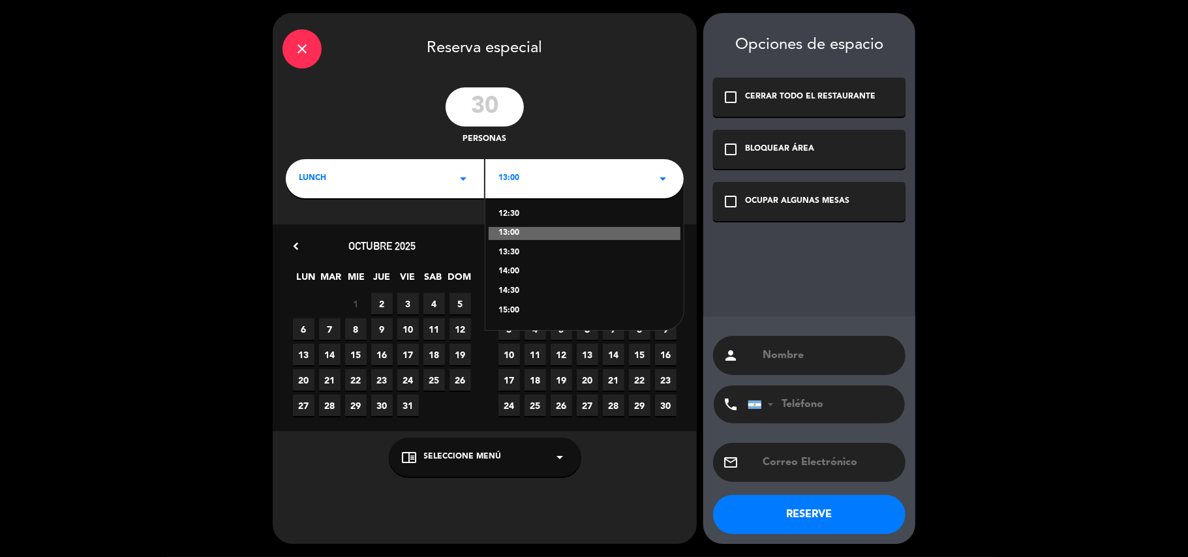
click at [502, 251] on div "13:30" at bounding box center [584, 253] width 172 height 13
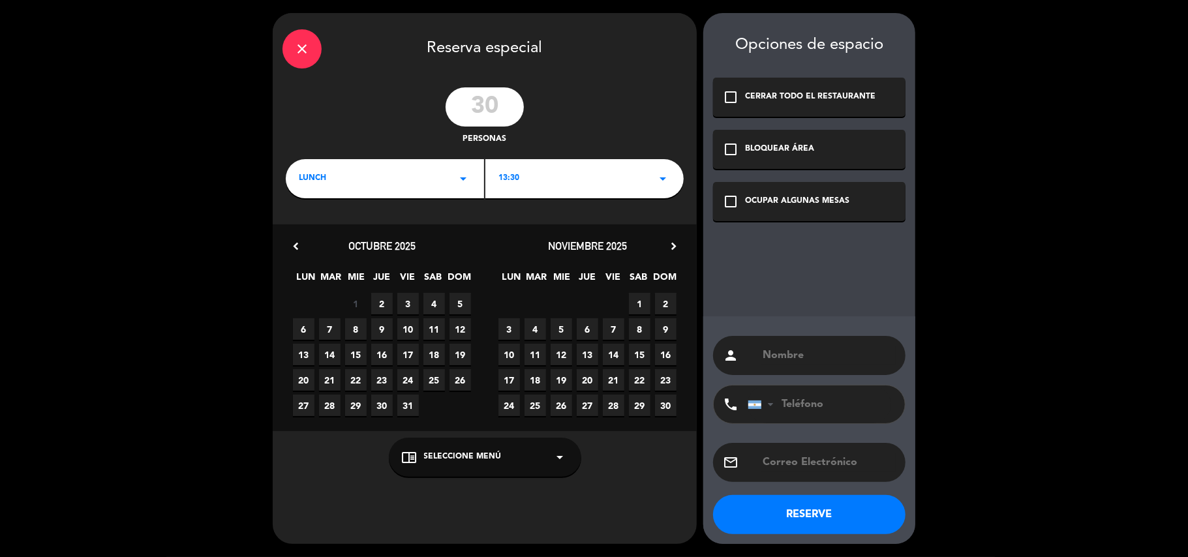
click at [727, 201] on icon "check_box_outline_blank" at bounding box center [731, 202] width 16 height 16
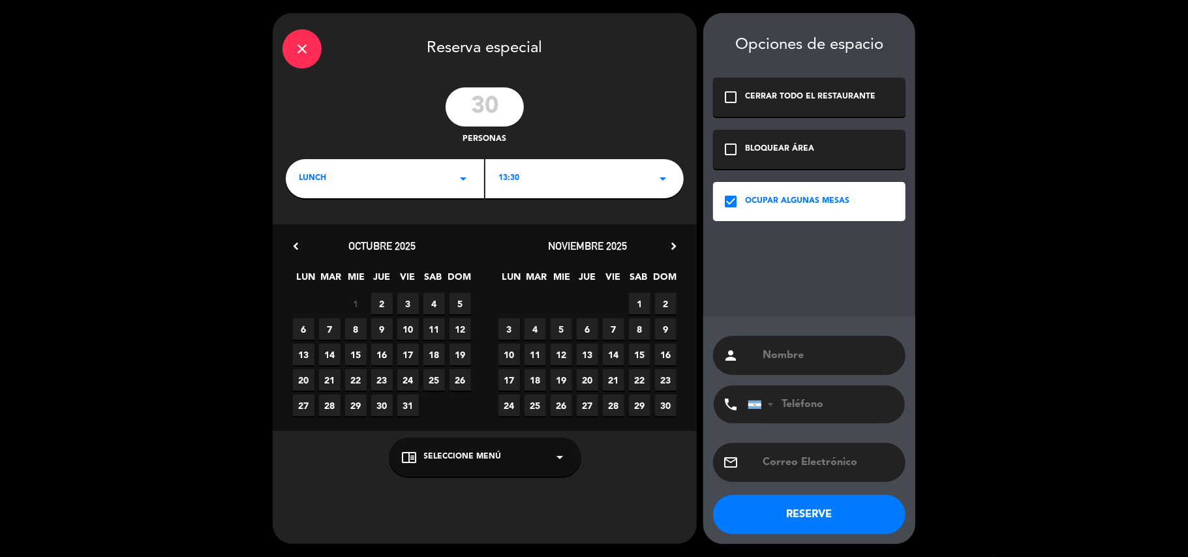
click at [431, 354] on span "18" at bounding box center [434, 355] width 22 height 22
click at [765, 361] on input "text" at bounding box center [828, 355] width 134 height 18
click at [784, 350] on input "text" at bounding box center [828, 355] width 134 height 18
paste input "[PERSON_NAME]"
type input "[PERSON_NAME]"
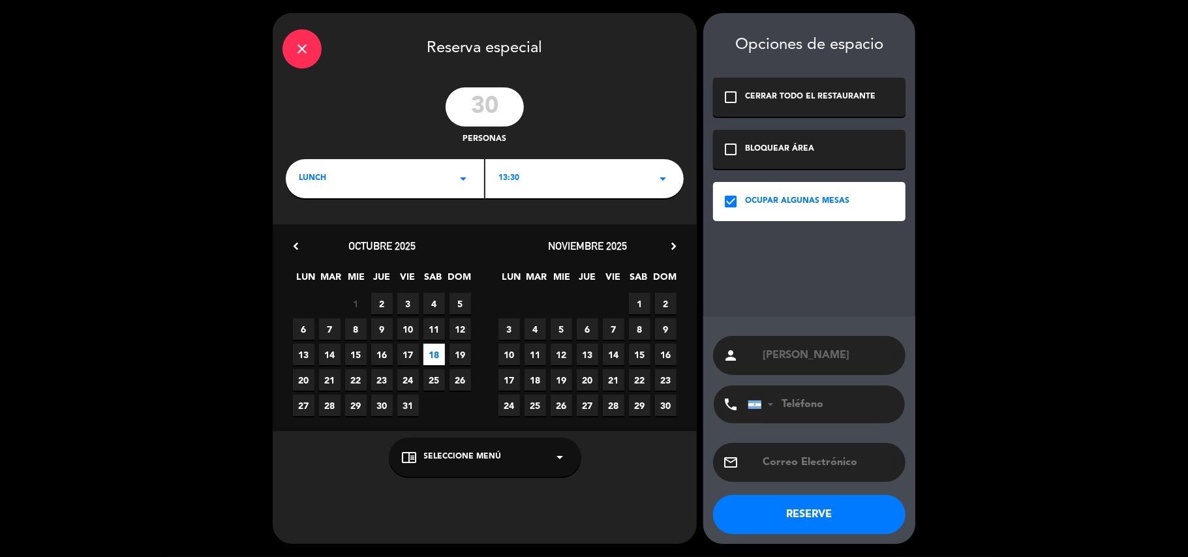
click at [791, 411] on input "tel" at bounding box center [820, 405] width 144 height 38
paste input "[PHONE_NUMBER]"
type input "[PHONE_NUMBER]"
click at [795, 465] on input "text" at bounding box center [828, 462] width 134 height 18
paste input "[EMAIL_ADDRESS][DOMAIN_NAME]"
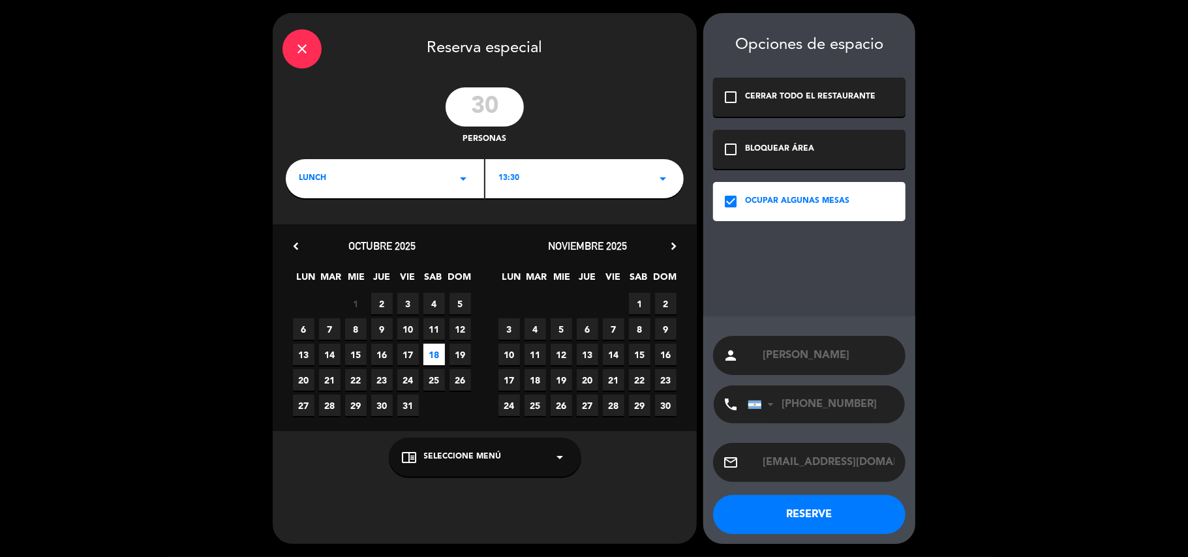
type input "[EMAIL_ADDRESS][DOMAIN_NAME]"
click at [809, 509] on button "RESERVE" at bounding box center [809, 514] width 192 height 39
drag, startPoint x: 885, startPoint y: 462, endPoint x: 692, endPoint y: 480, distance: 194.0
click at [692, 480] on div "close Reserva especial 30 personas lunch arrow_drop_down 13:30 arrow_drop_down …" at bounding box center [594, 278] width 1188 height 557
paste input "[EMAIL_ADDRESS][DOMAIN_NAME]"
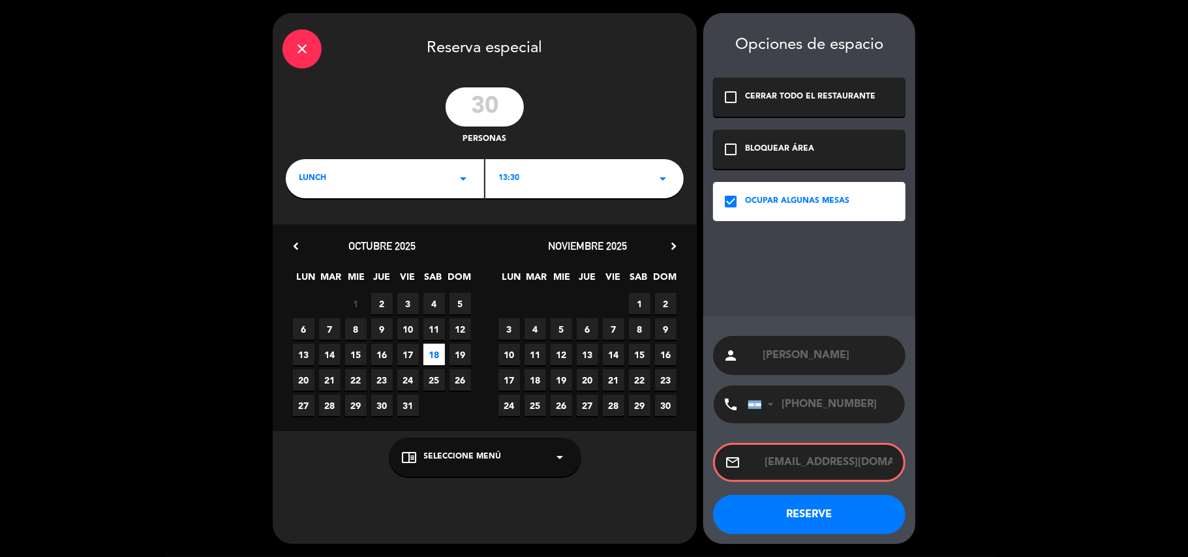
type input "[EMAIL_ADDRESS][DOMAIN_NAME]"
click at [875, 517] on button "RESERVE" at bounding box center [809, 514] width 192 height 39
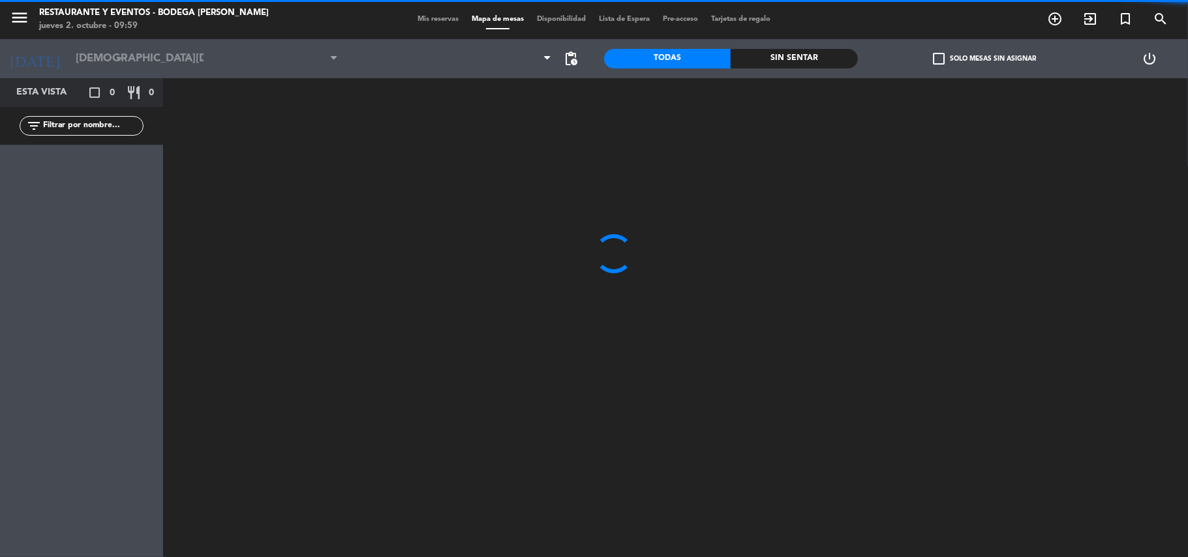
type input "[DATE]"
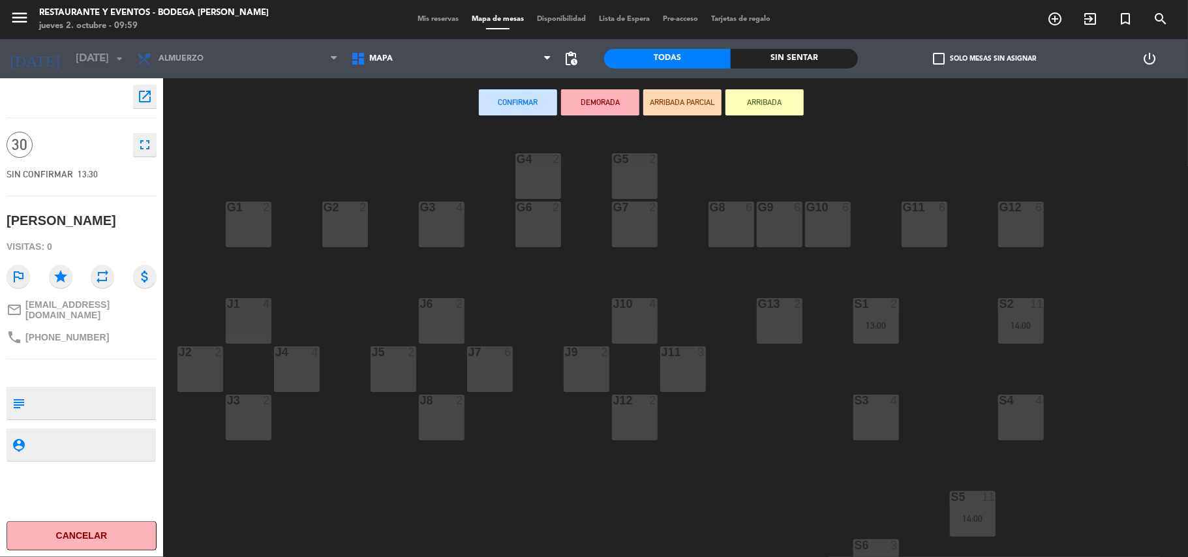
click at [350, 231] on div "G2 2" at bounding box center [345, 225] width 46 height 46
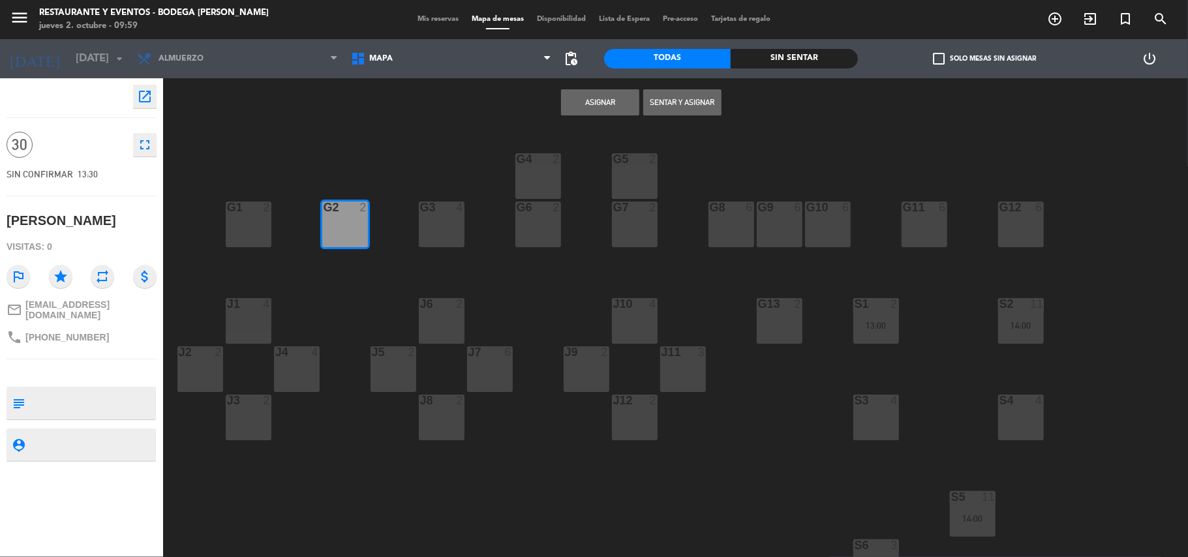
click at [602, 100] on button "Asignar" at bounding box center [600, 102] width 78 height 26
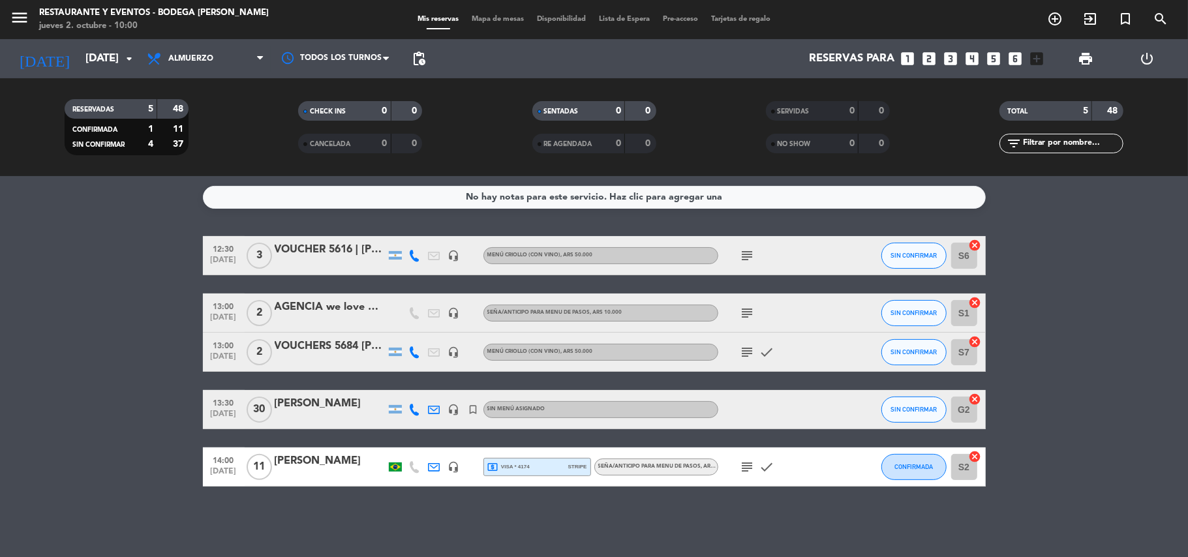
click at [324, 413] on div "[PERSON_NAME]" at bounding box center [330, 408] width 111 height 27
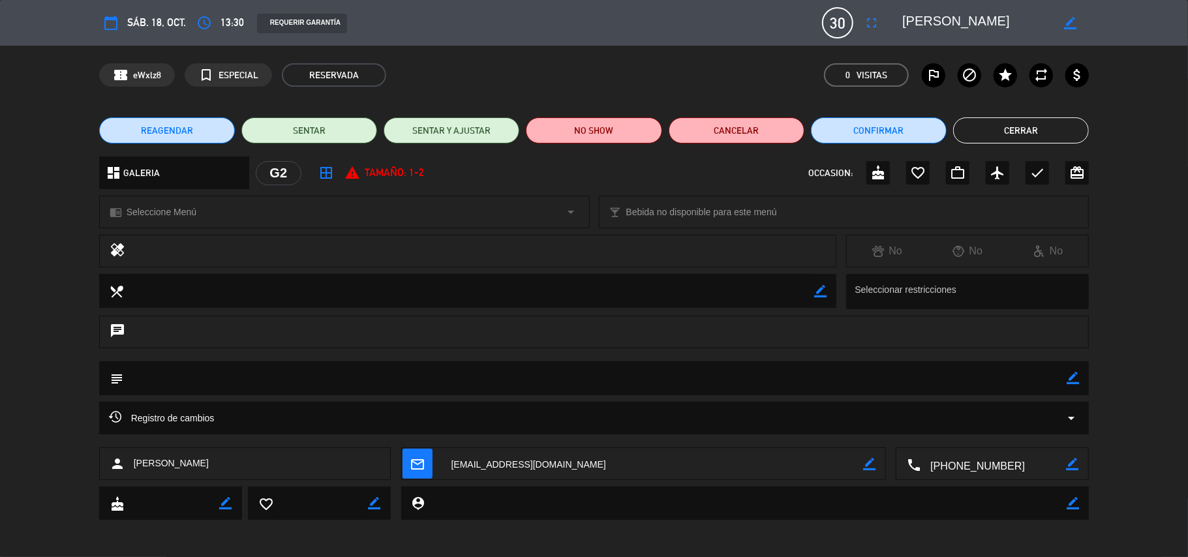
click at [199, 222] on div "chrome_reader_mode Seleccione Menú arrow_drop_down" at bounding box center [344, 211] width 489 height 31
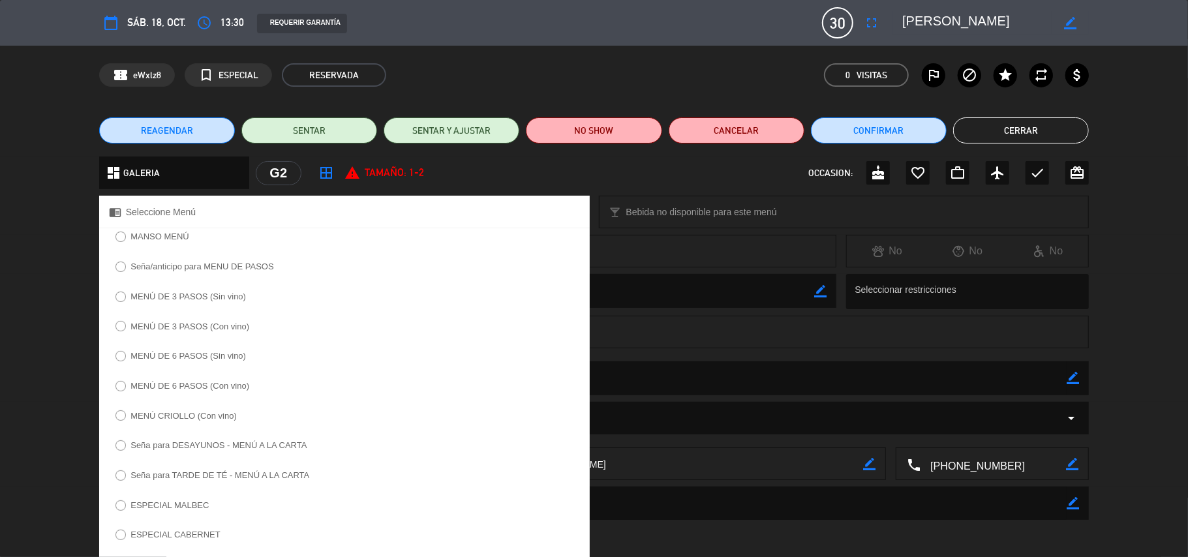
click at [174, 414] on label "MENÚ CRIOLLO (Con vino)" at bounding box center [183, 416] width 106 height 8
drag, startPoint x: 1052, startPoint y: 335, endPoint x: 1054, endPoint y: 348, distance: 13.3
click at [1052, 337] on div "chat" at bounding box center [594, 332] width 990 height 33
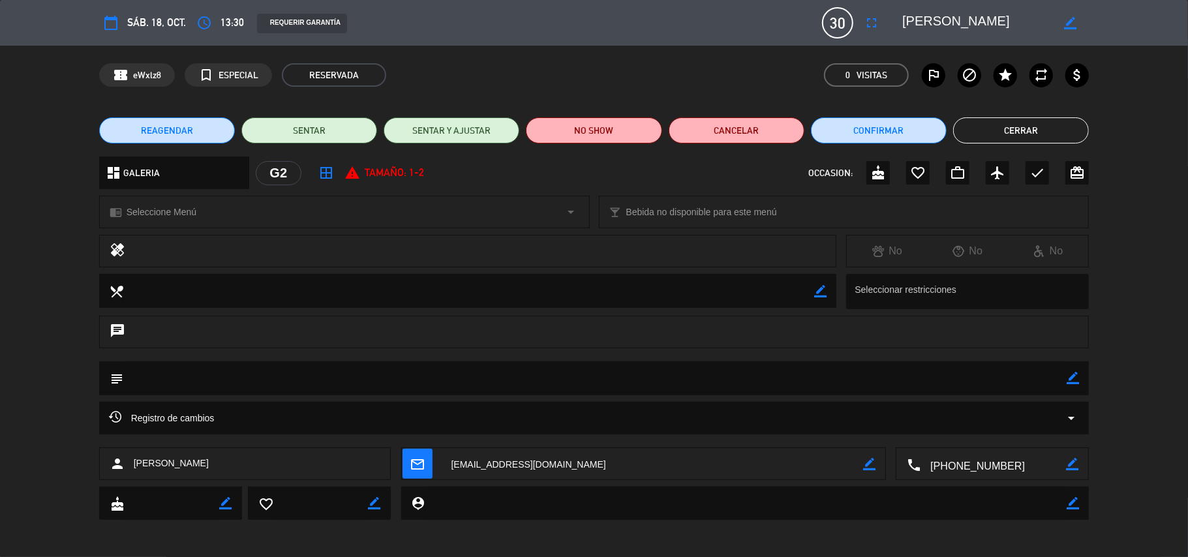
click at [1071, 389] on div "border_color" at bounding box center [1073, 378] width 12 height 34
click at [481, 209] on div "chrome_reader_mode Seleccione Menú arrow_drop_down" at bounding box center [344, 211] width 489 height 31
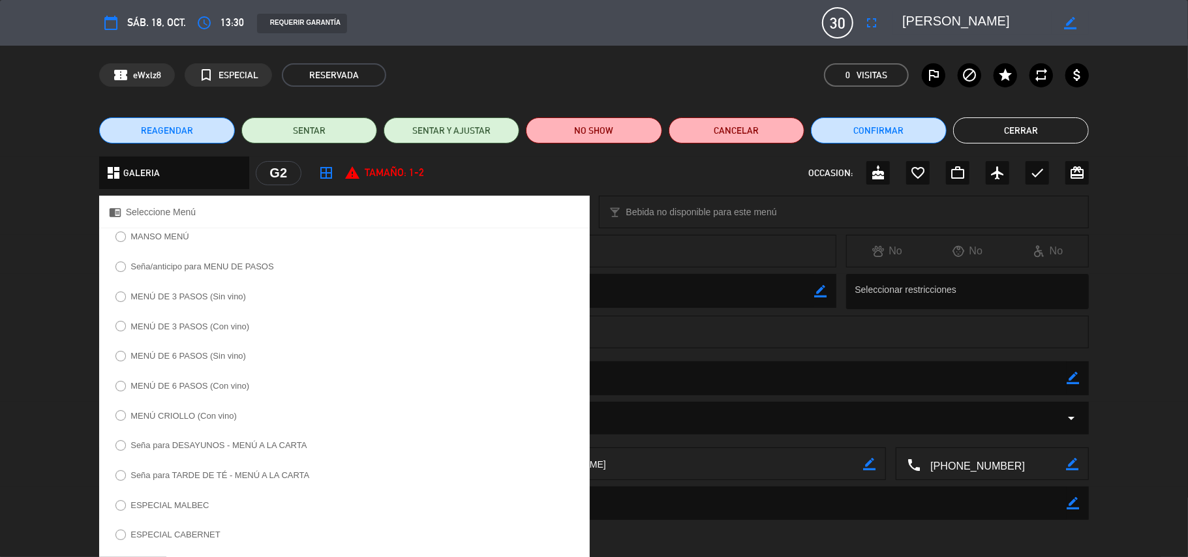
click at [168, 416] on label "MENÚ CRIOLLO (Con vino)" at bounding box center [183, 416] width 106 height 8
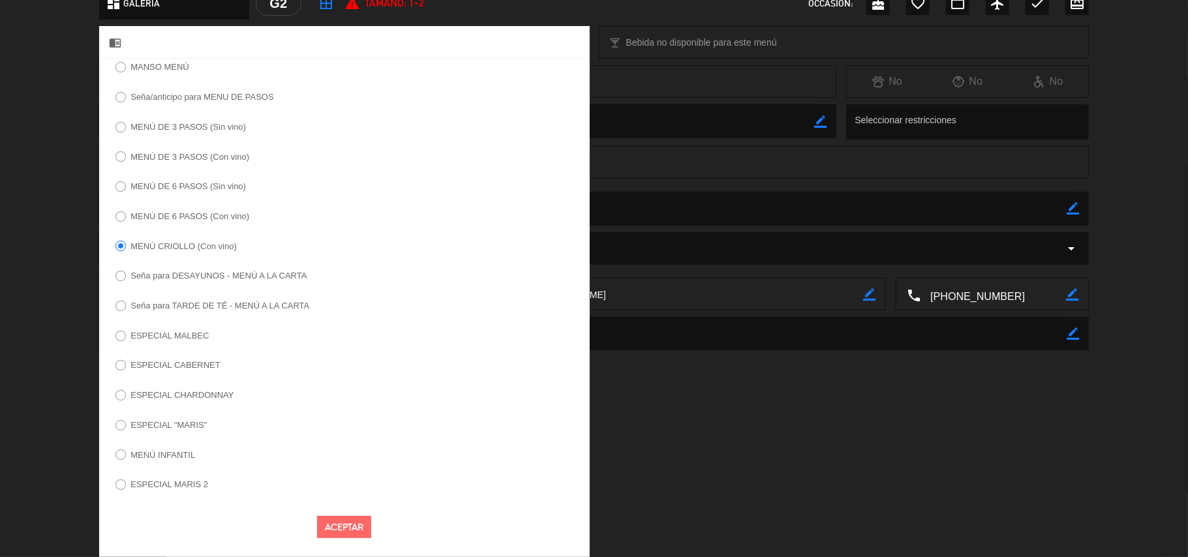
drag, startPoint x: 360, startPoint y: 536, endPoint x: 360, endPoint y: 528, distance: 7.2
click at [360, 536] on button "Aceptar" at bounding box center [344, 527] width 54 height 23
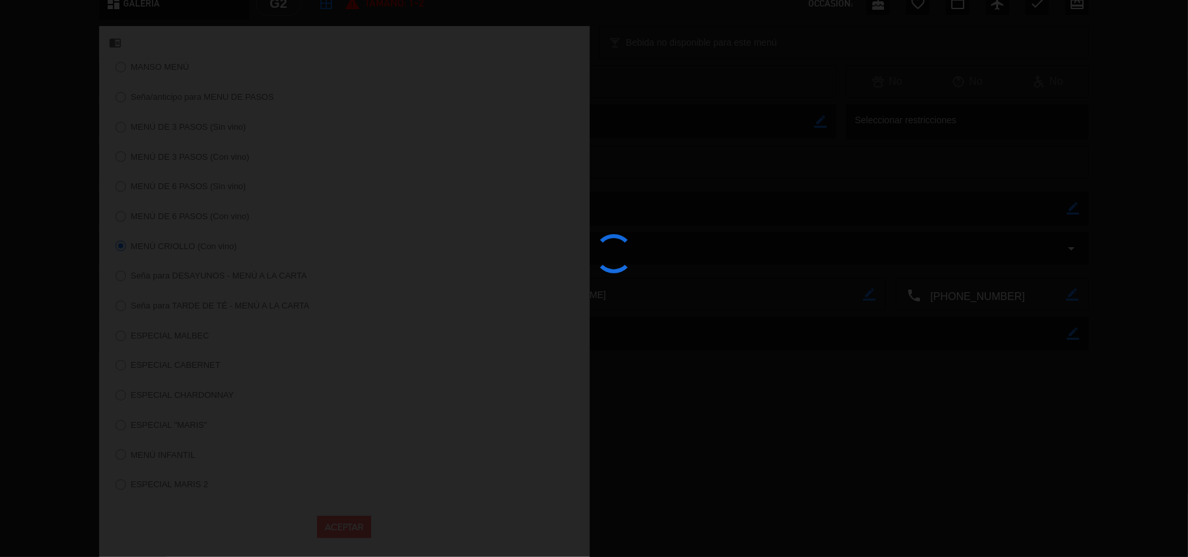
scroll to position [1, 0]
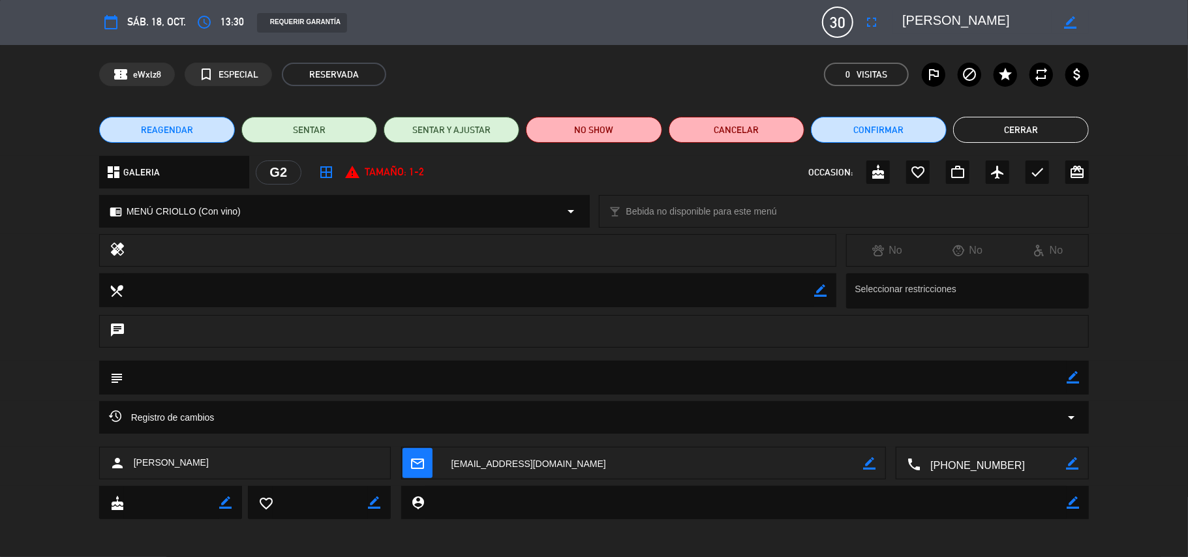
drag, startPoint x: 1076, startPoint y: 373, endPoint x: 1054, endPoint y: 377, distance: 21.9
click at [1075, 373] on icon "border_color" at bounding box center [1073, 377] width 12 height 12
drag, startPoint x: 1048, startPoint y: 379, endPoint x: 1042, endPoint y: 382, distance: 6.7
click at [1046, 381] on textarea at bounding box center [595, 377] width 944 height 33
type textarea "6"
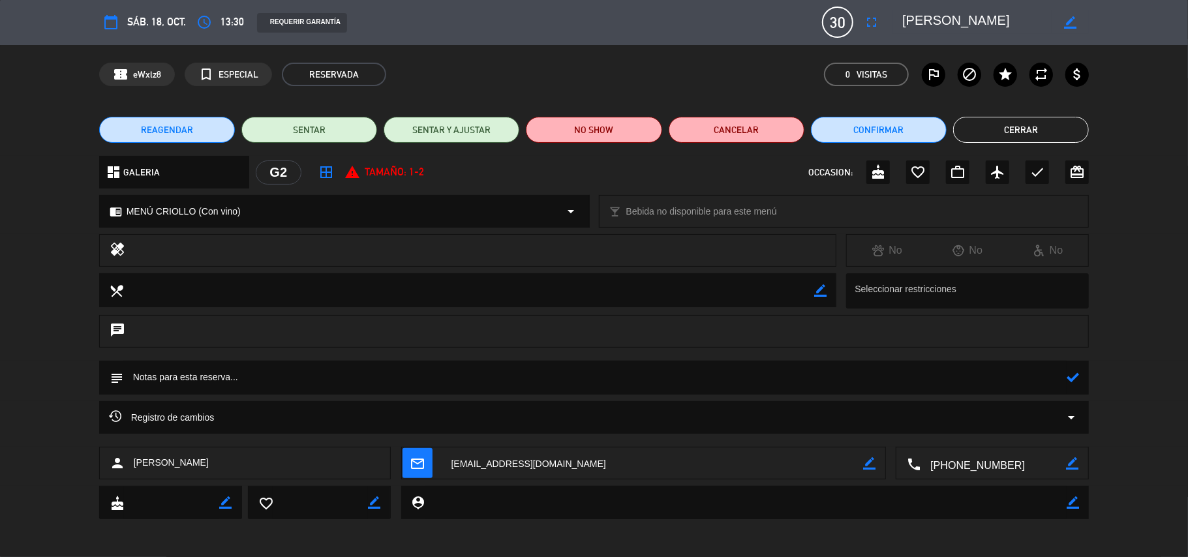
click at [919, 16] on textarea at bounding box center [976, 21] width 149 height 23
click at [1014, 384] on textarea at bounding box center [595, 377] width 944 height 33
type textarea "SEÑA $300.000R5716 | 6 NIÑOS"
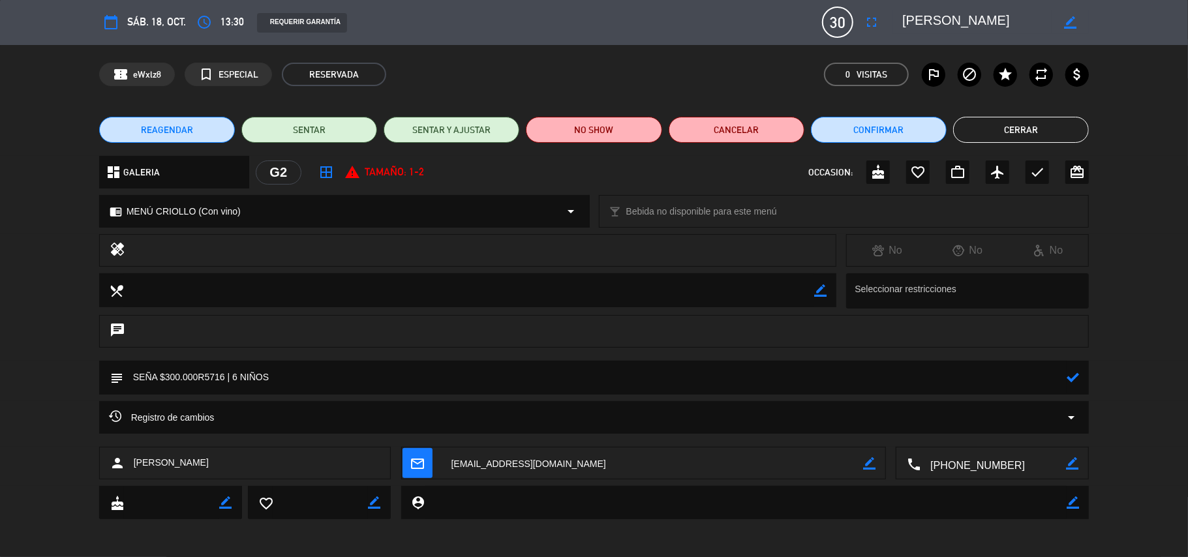
click at [1071, 380] on icon at bounding box center [1073, 377] width 12 height 12
click at [1041, 173] on icon "check" at bounding box center [1038, 172] width 16 height 16
click at [1036, 129] on button "Cerrar" at bounding box center [1021, 130] width 136 height 26
